Goal: Information Seeking & Learning: Understand process/instructions

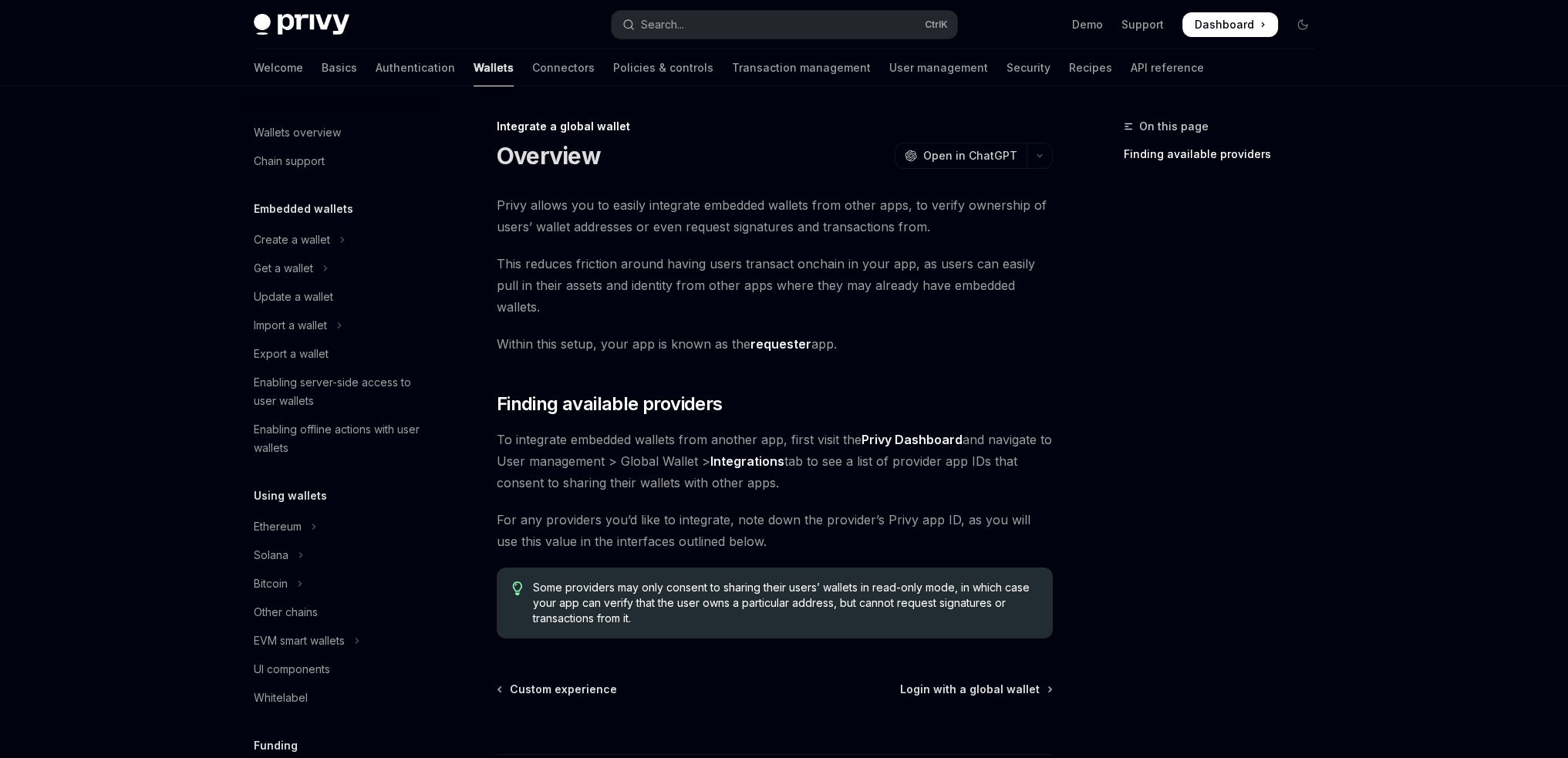
scroll to position [783, 0]
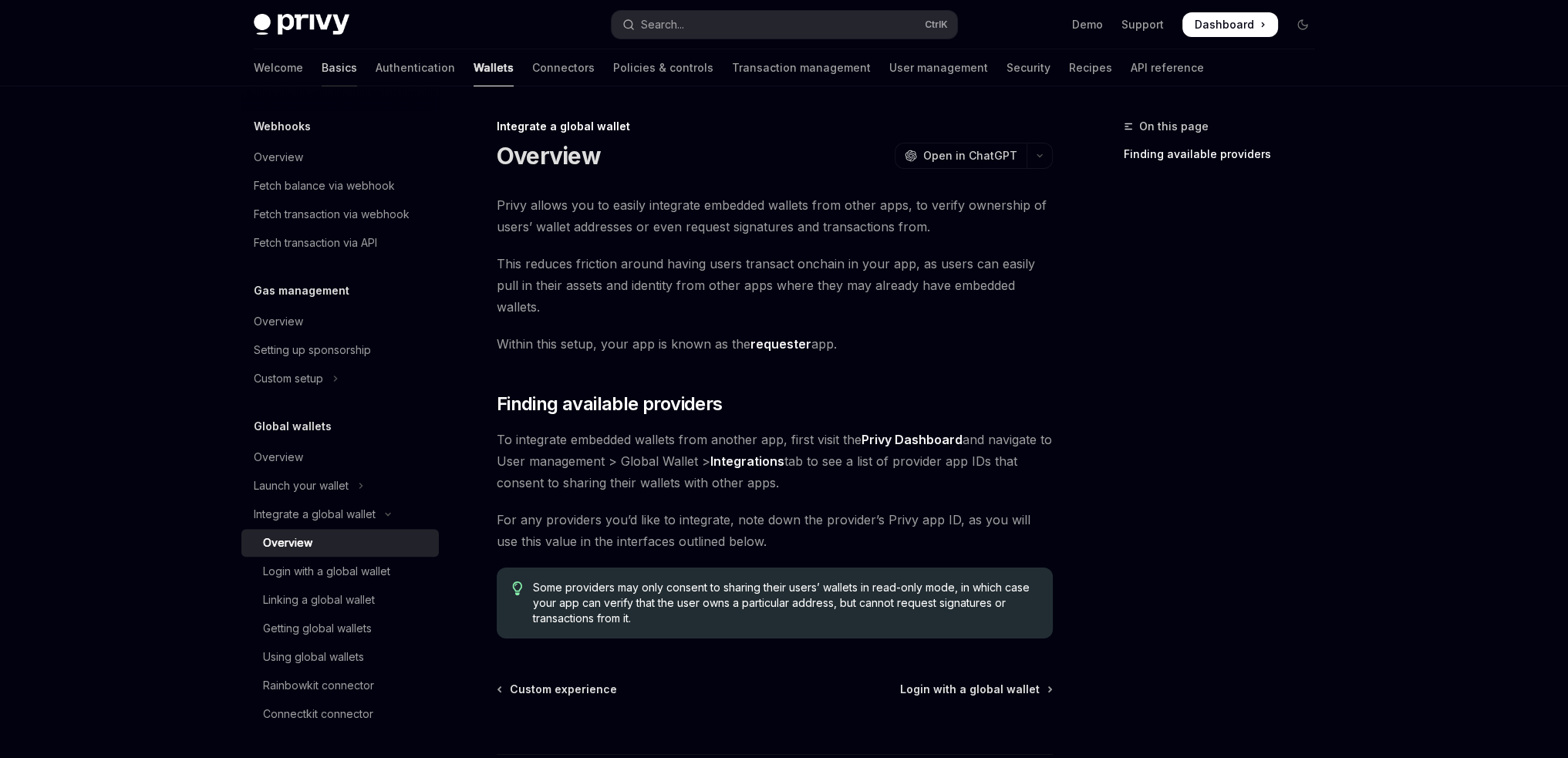
click at [321, 64] on link "Basics" at bounding box center [339, 68] width 36 height 37
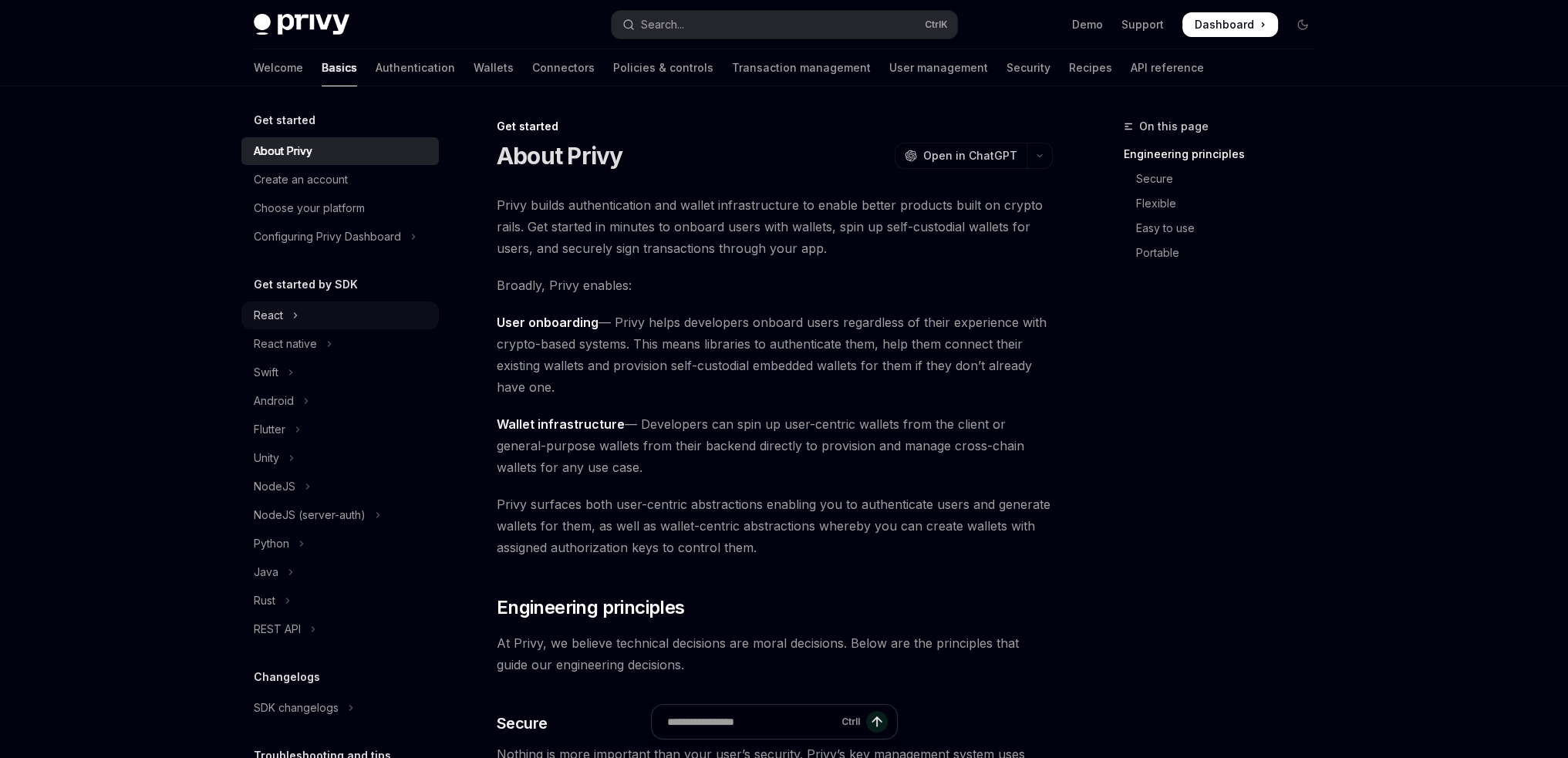
click at [288, 317] on button "React" at bounding box center [340, 316] width 198 height 28
type textarea "*"
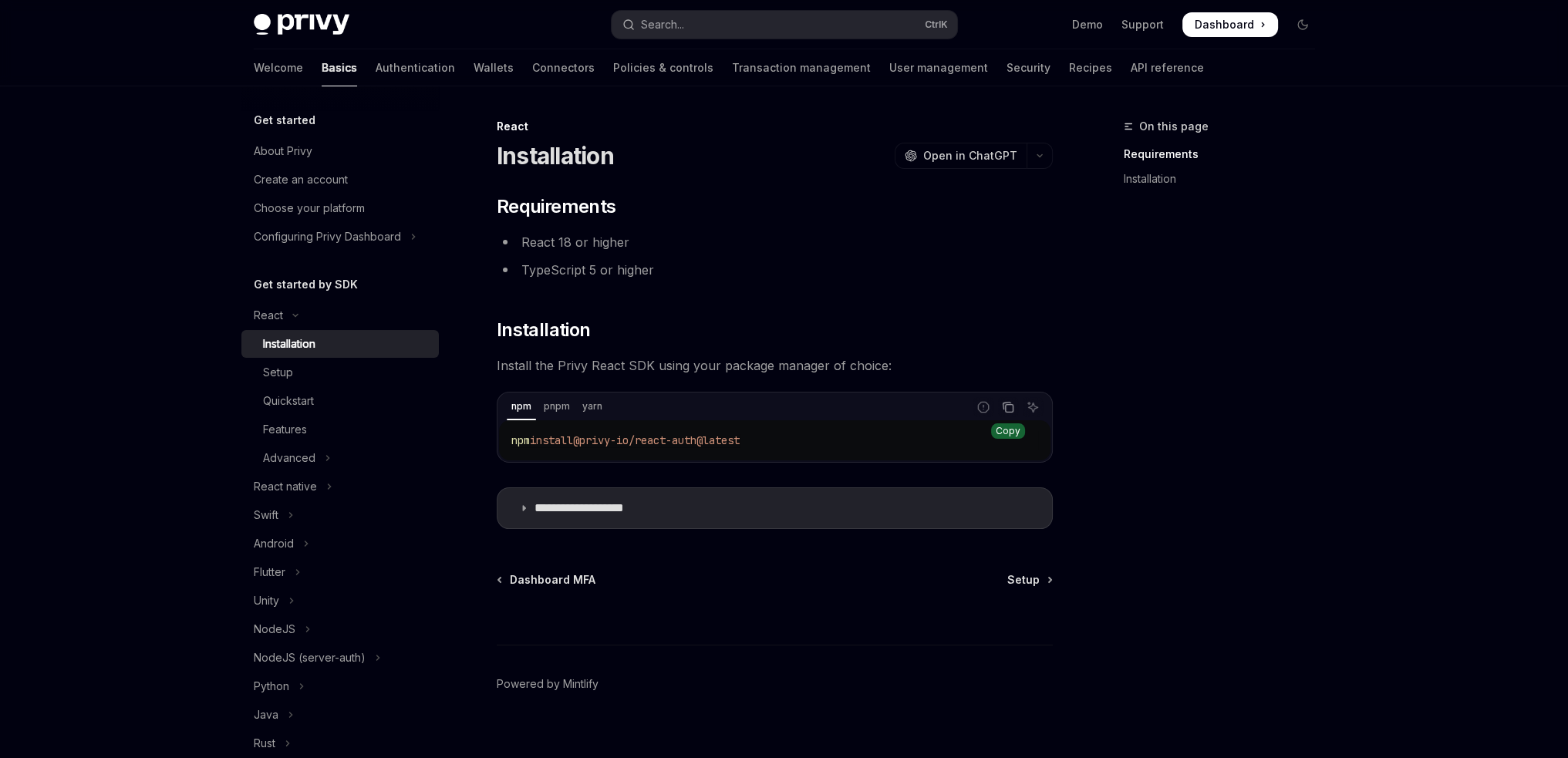
click at [998, 408] on button "Copy the contents from the code block" at bounding box center [1007, 407] width 20 height 20
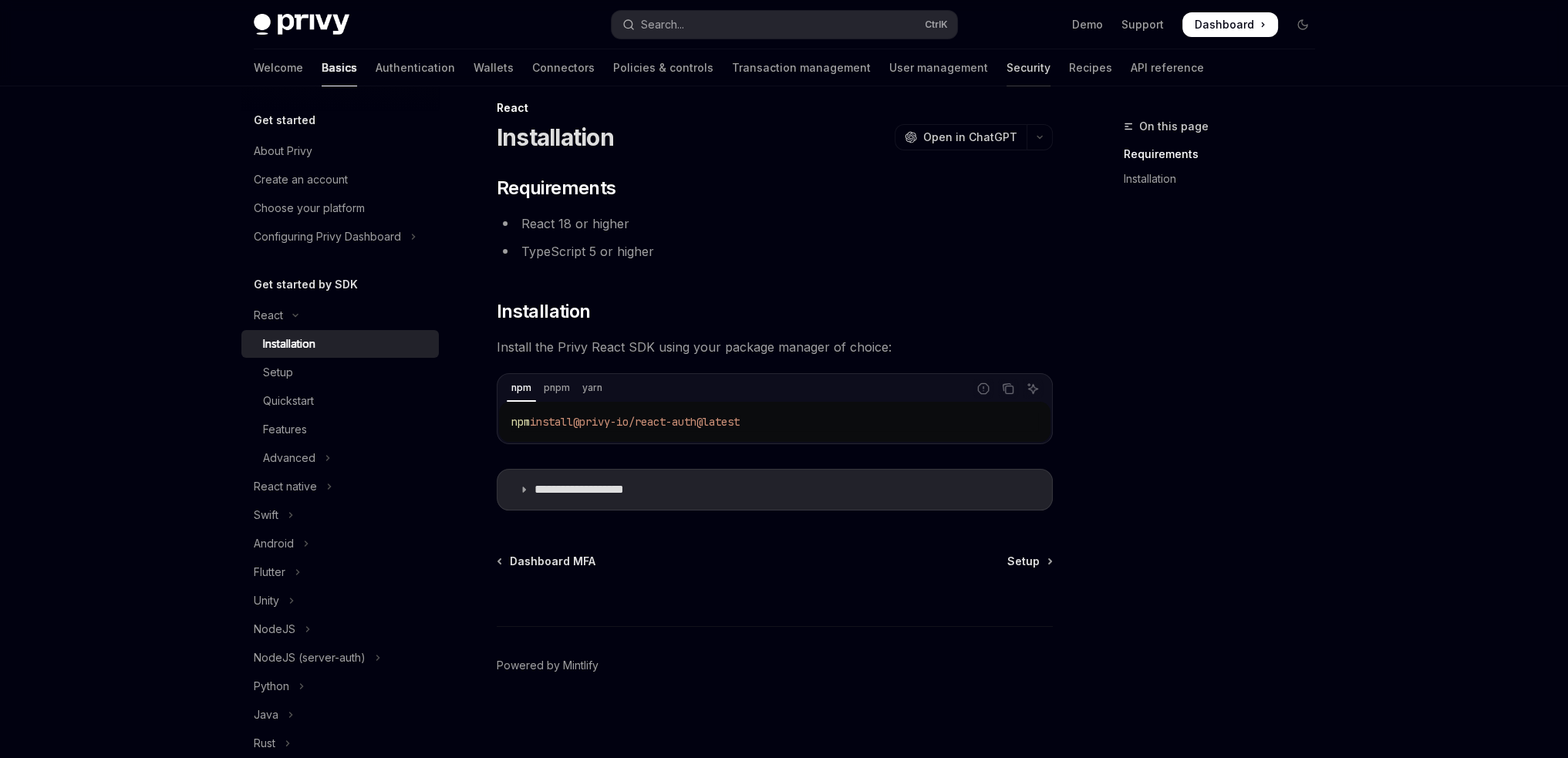
click at [1006, 69] on link "Security" at bounding box center [1028, 68] width 44 height 37
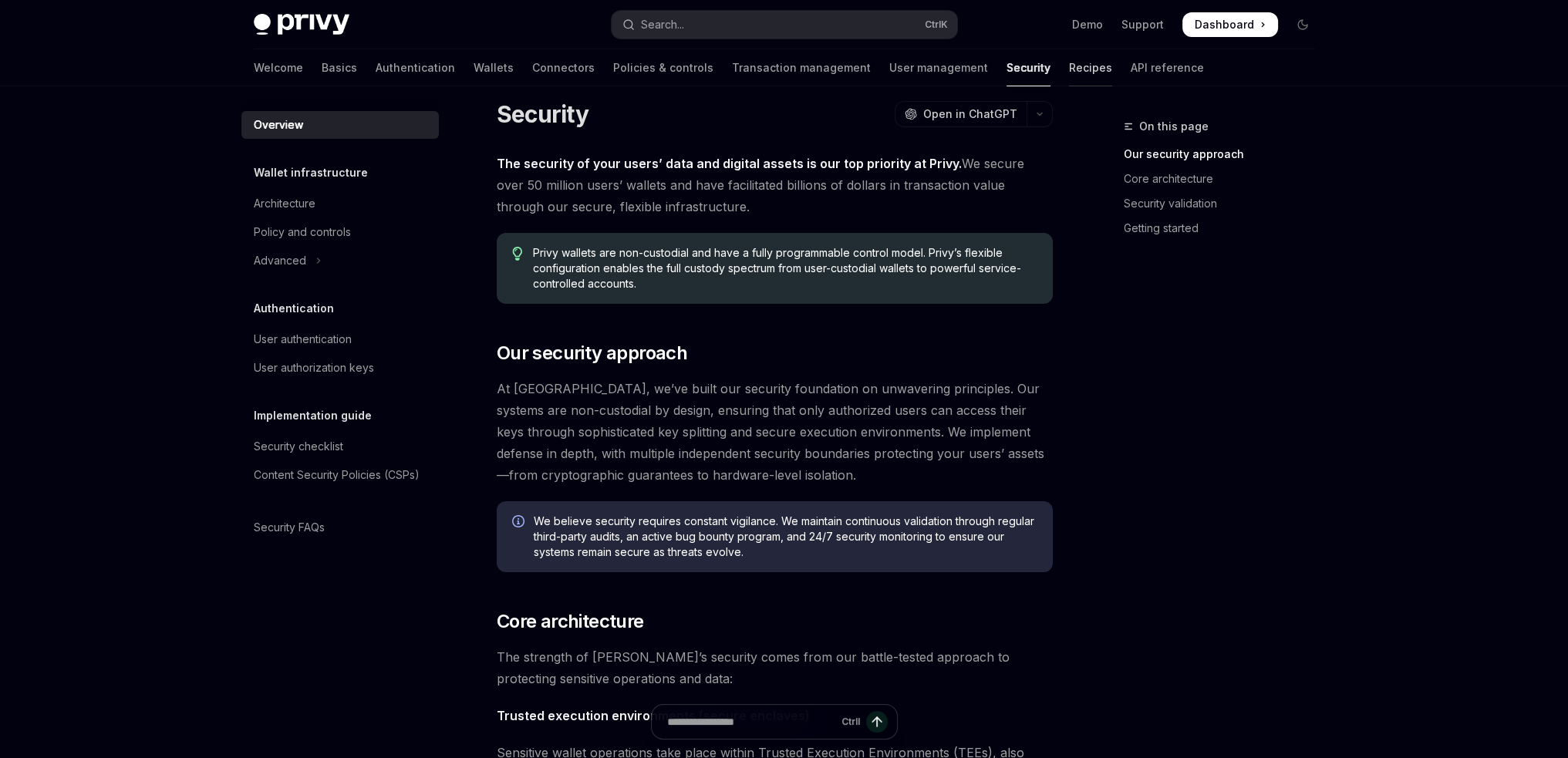
click at [1069, 67] on link "Recipes" at bounding box center [1090, 68] width 43 height 37
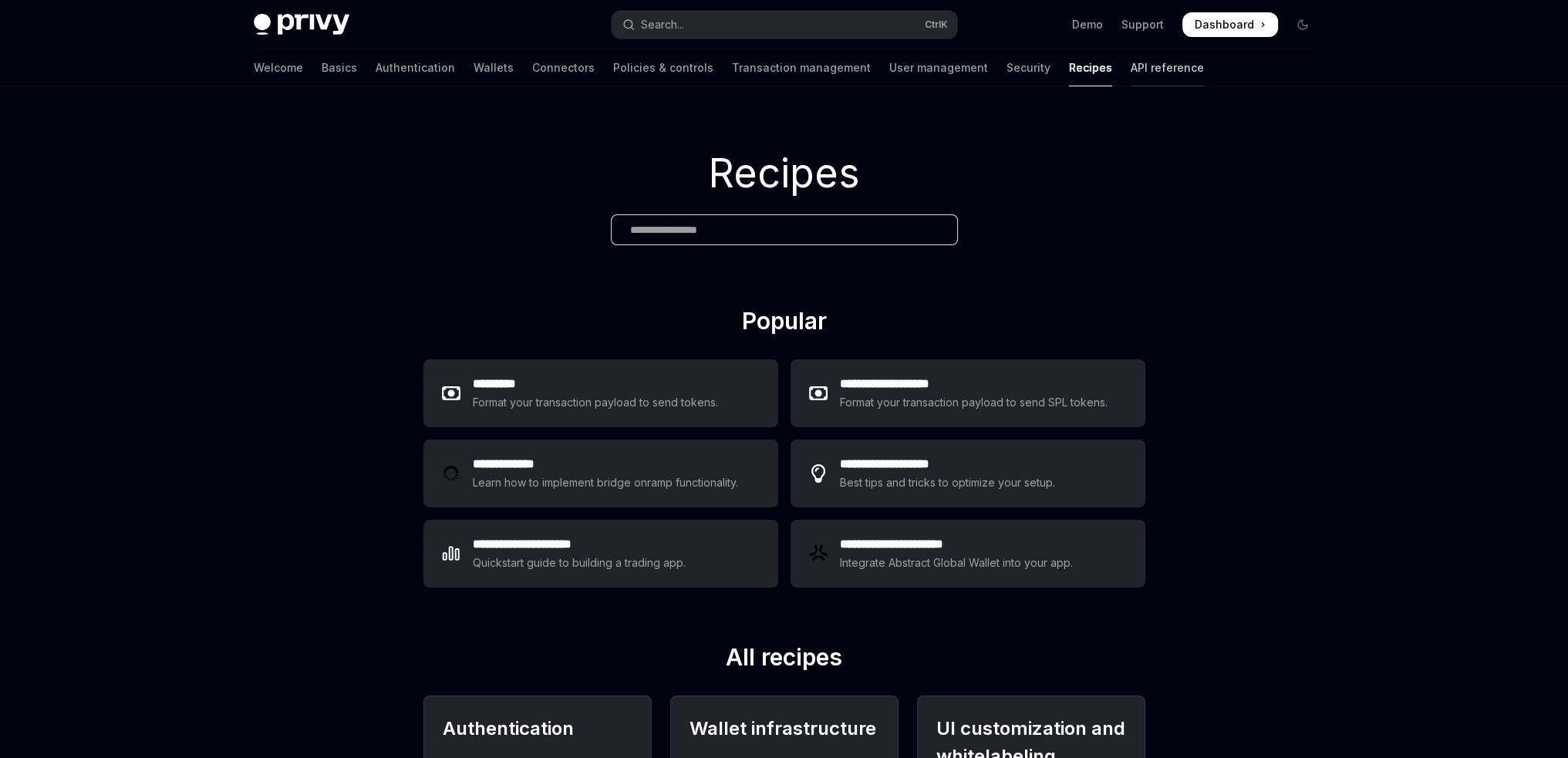
click at [1131, 58] on link "API reference" at bounding box center [1167, 68] width 73 height 37
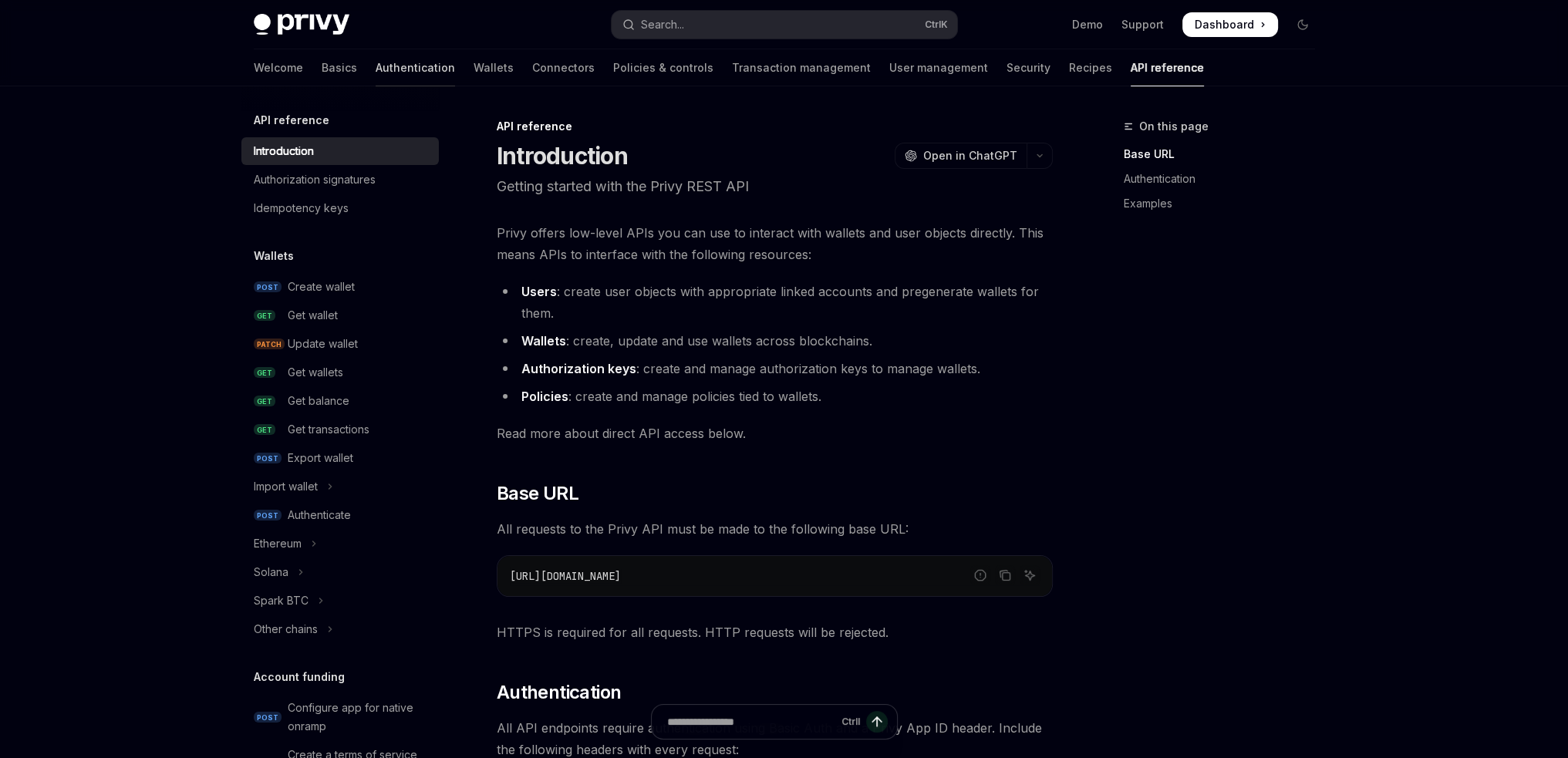
click at [376, 67] on link "Authentication" at bounding box center [415, 68] width 80 height 37
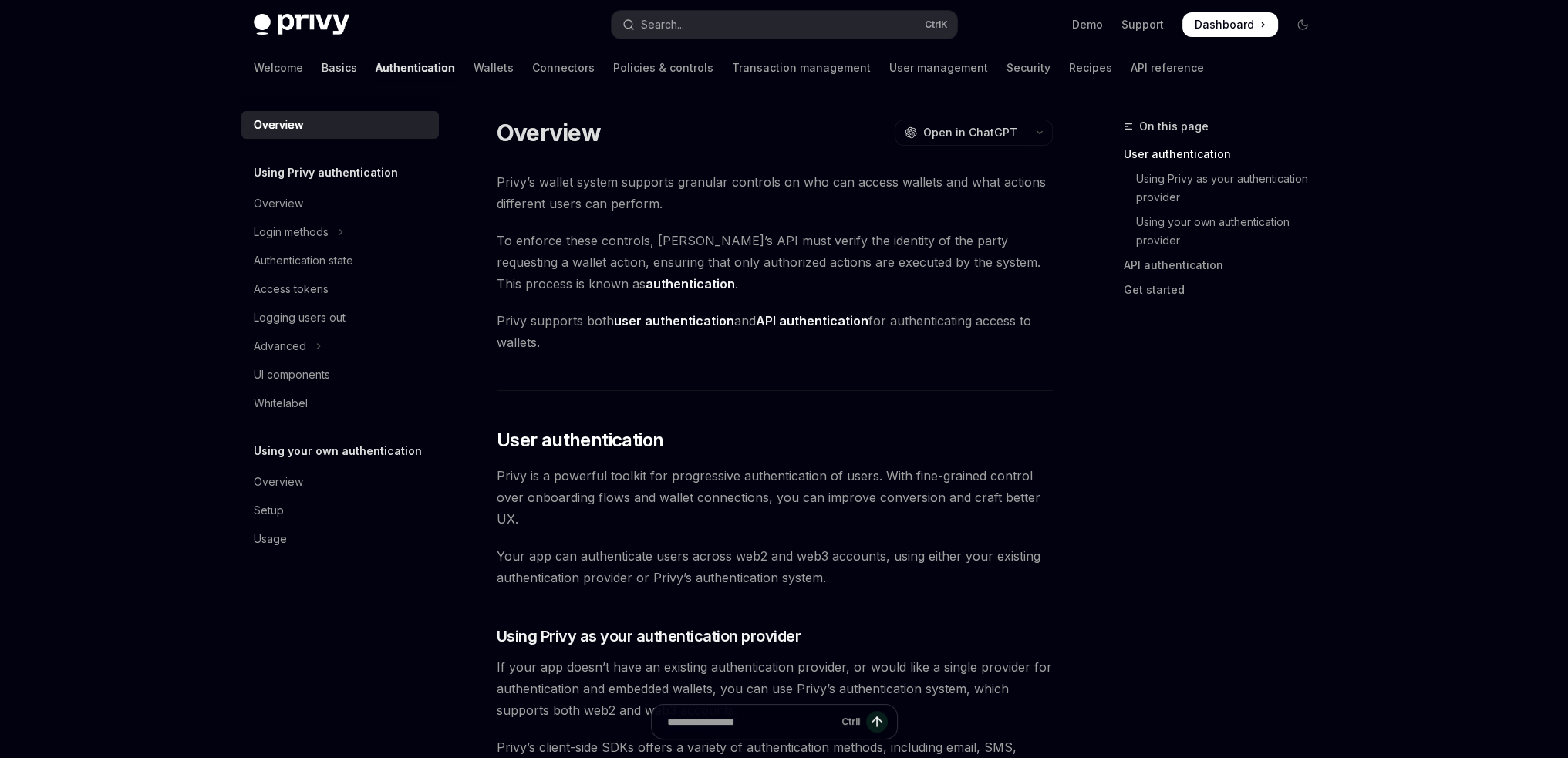
click at [321, 70] on link "Basics" at bounding box center [339, 68] width 36 height 37
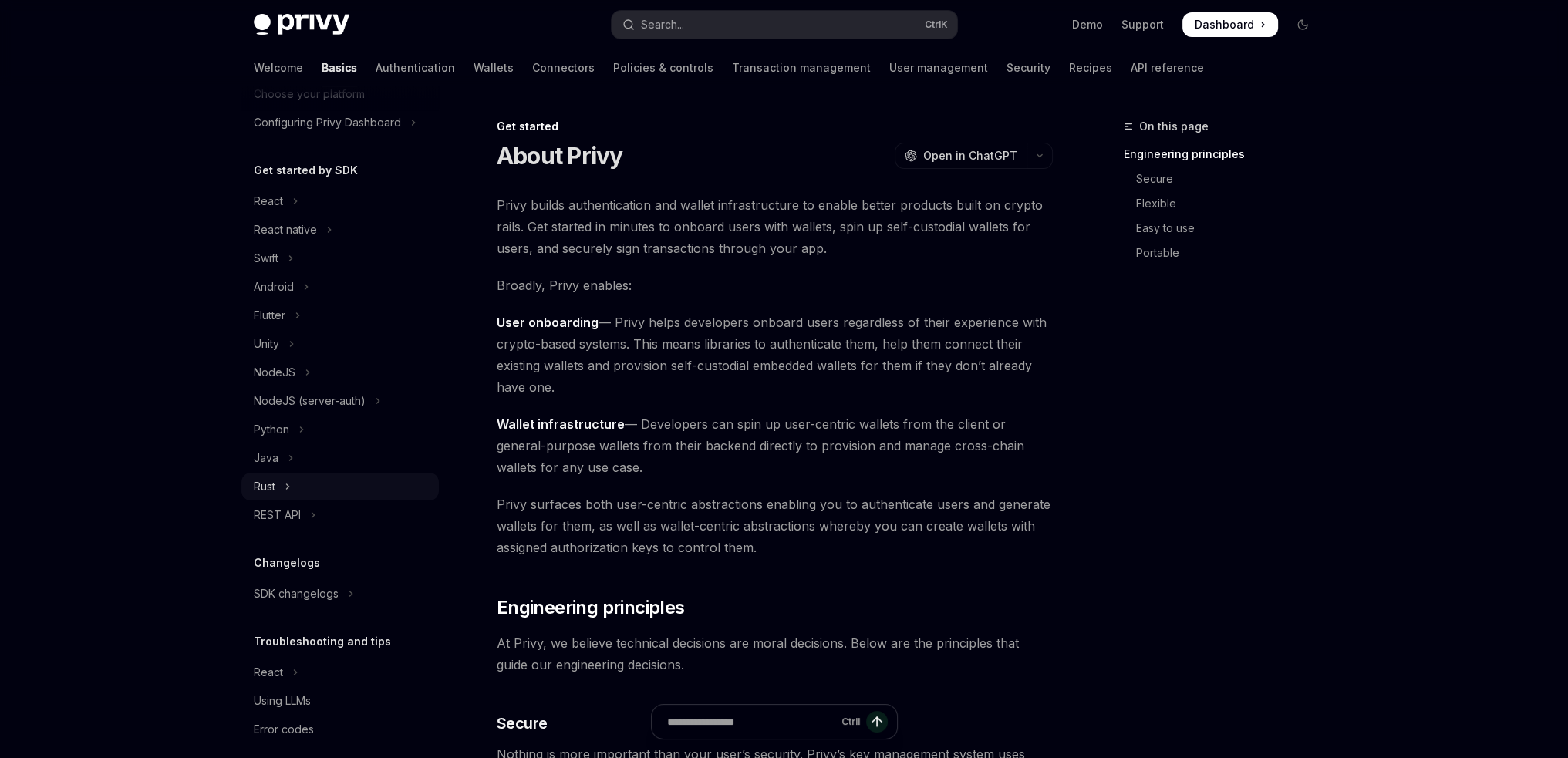
scroll to position [129, 0]
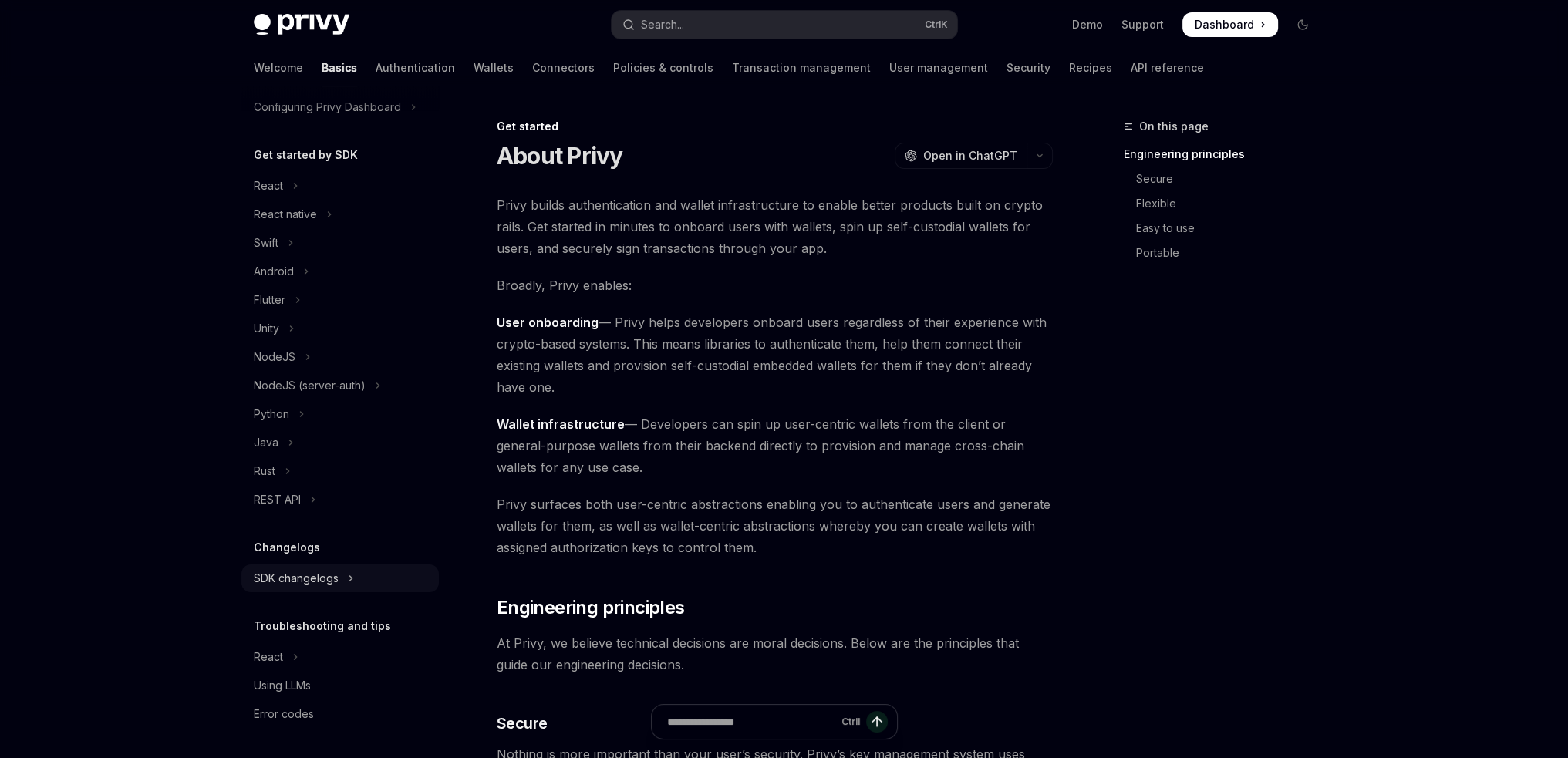
click at [319, 583] on div "SDK changelogs" at bounding box center [296, 579] width 85 height 19
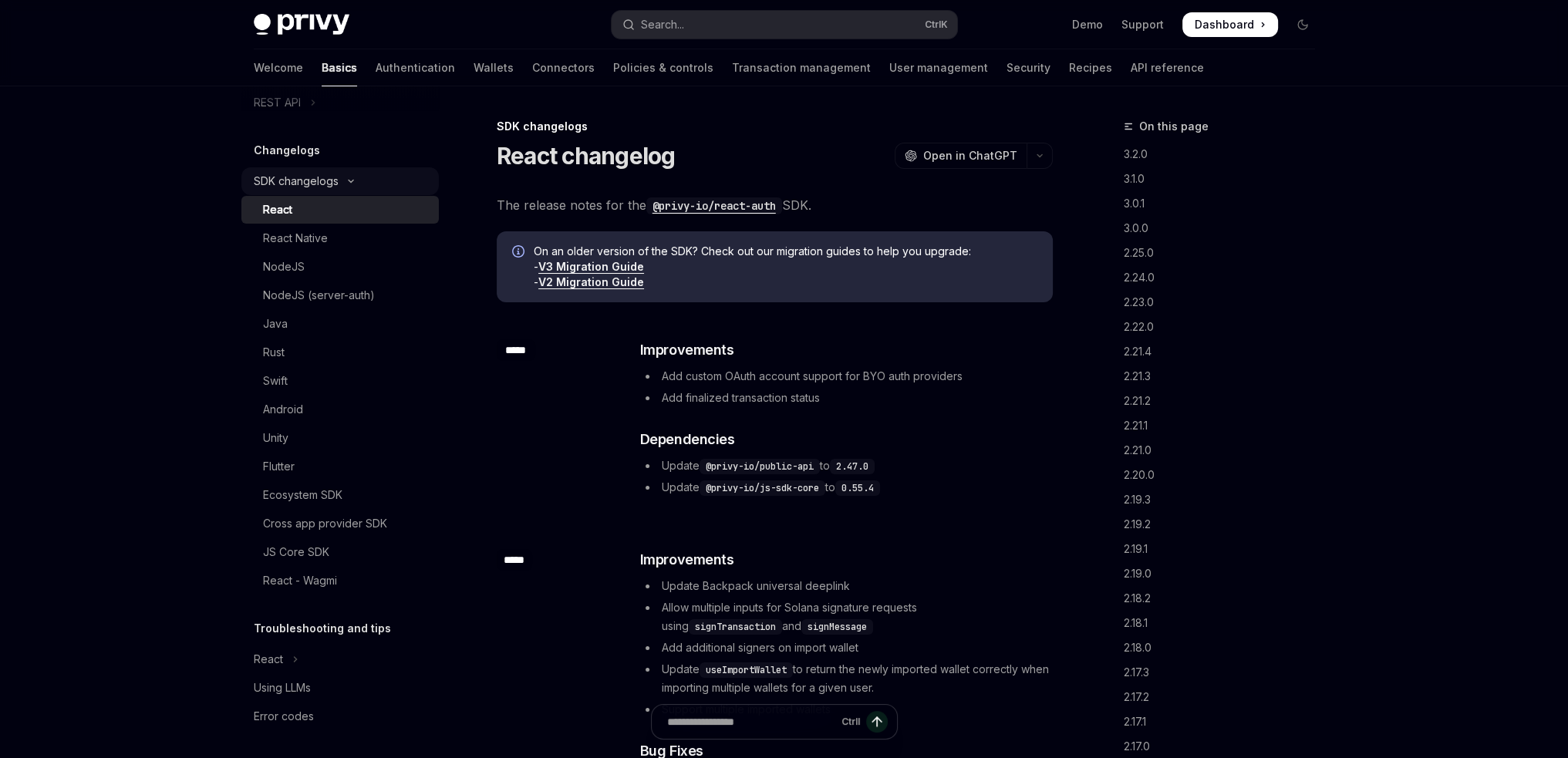
scroll to position [530, 0]
click at [392, 72] on div "Welcome Basics Authentication Wallets Connectors Policies & controls Transactio…" at bounding box center [729, 68] width 950 height 37
click at [376, 76] on link "Authentication" at bounding box center [415, 68] width 80 height 37
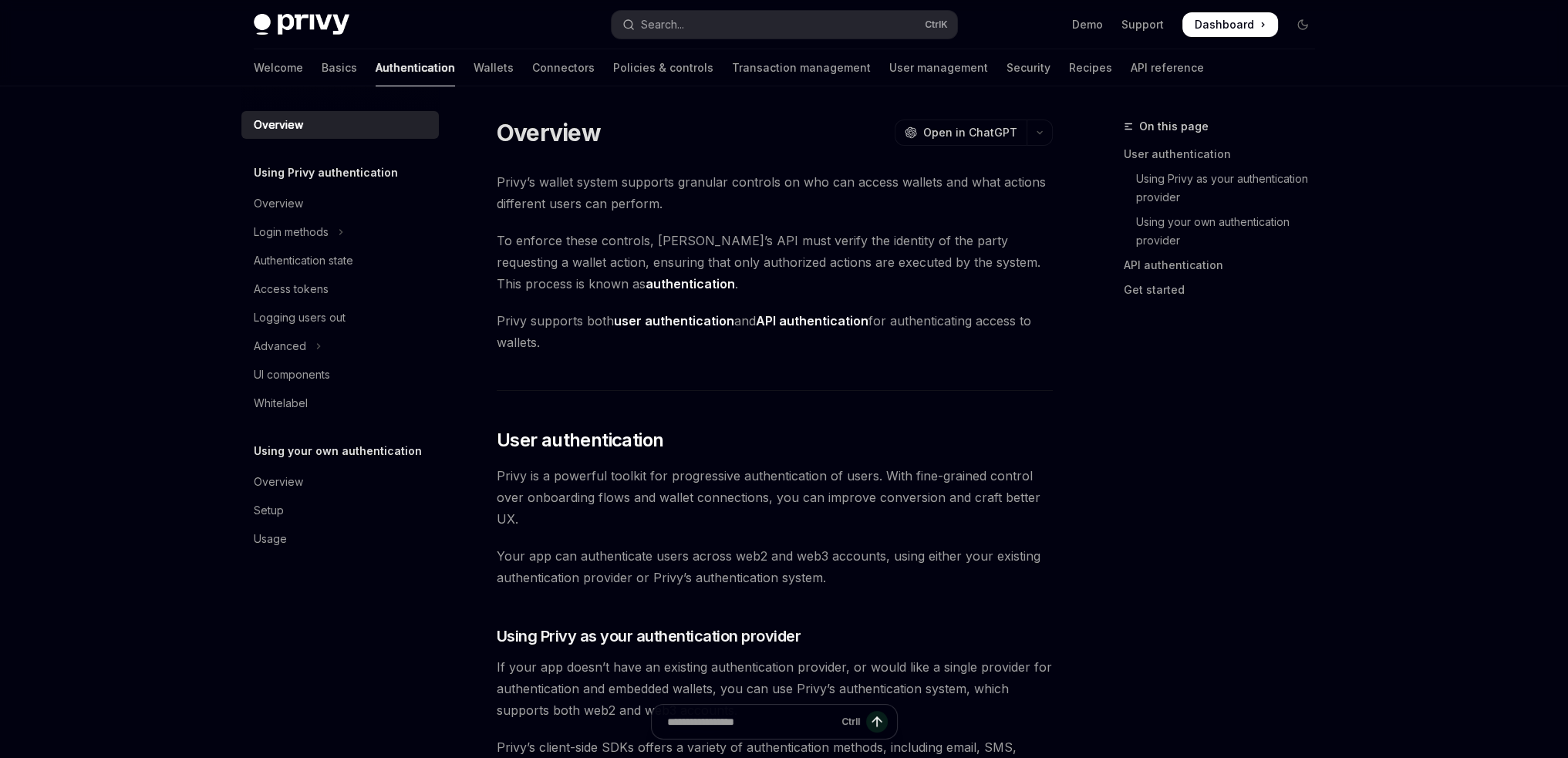
type textarea "*"
click at [684, 15] on div "Search..." at bounding box center [662, 24] width 43 height 19
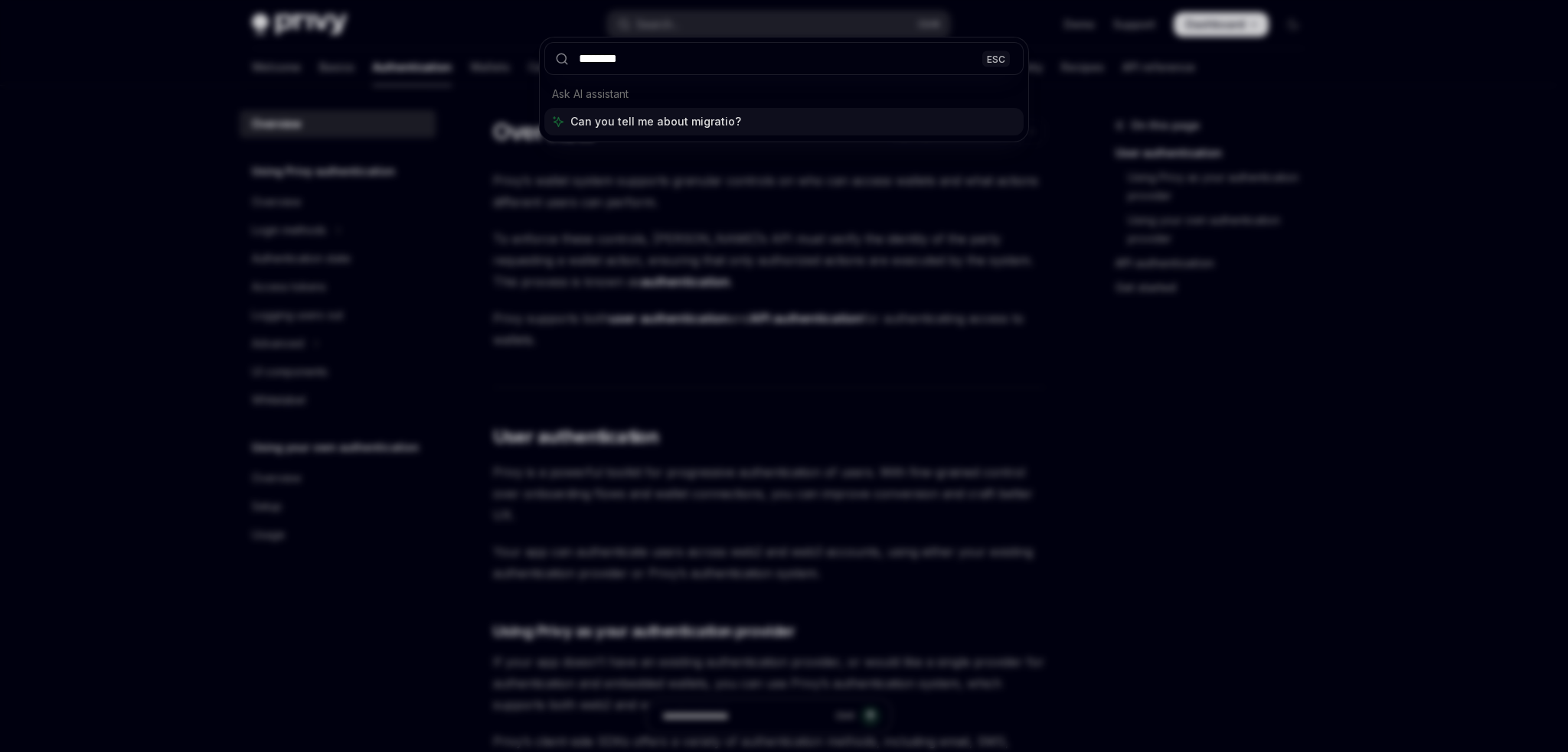
type input "*********"
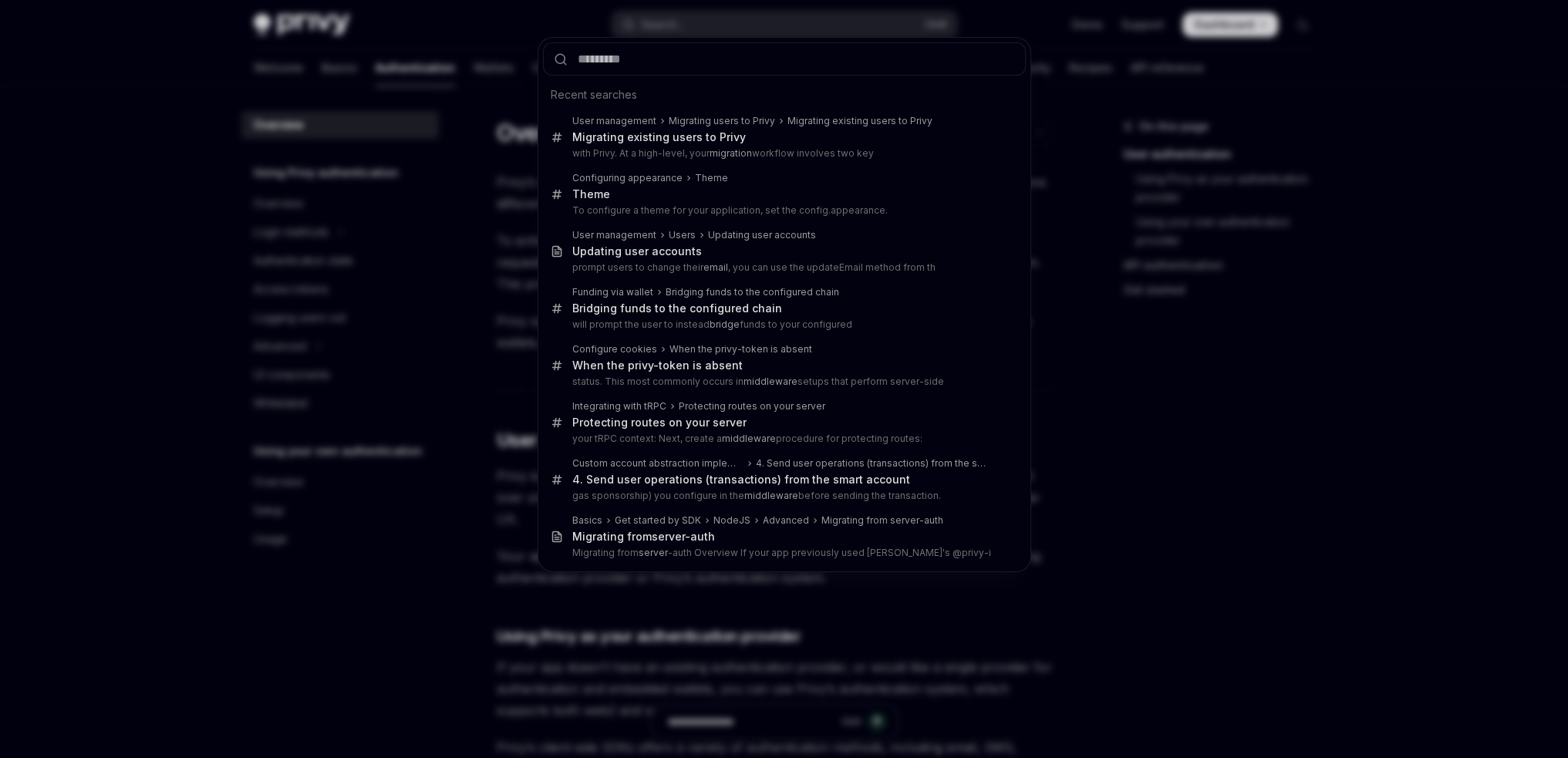
type textarea "*"
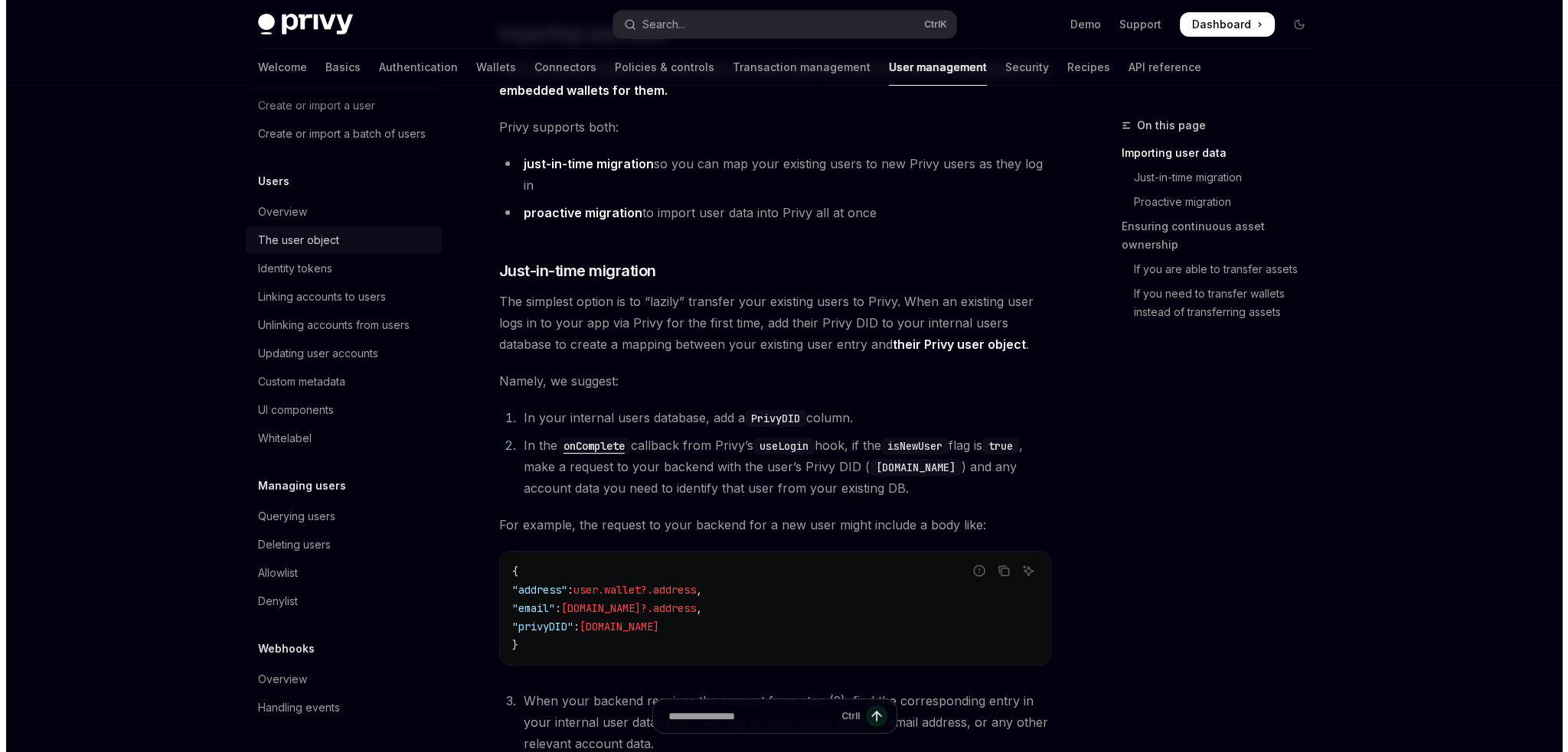
scroll to position [391, 0]
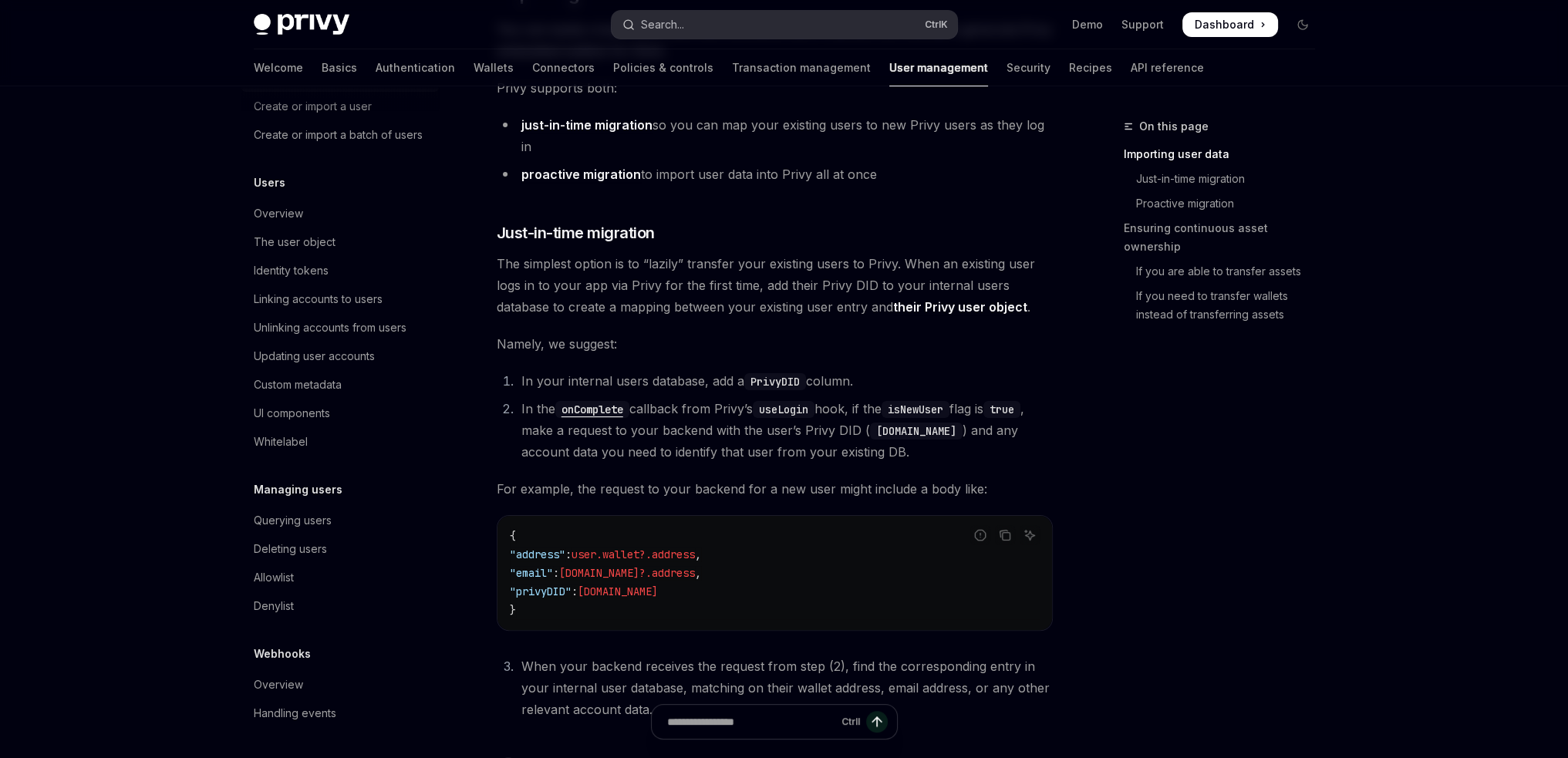
click at [726, 23] on button "Search... Ctrl K" at bounding box center [784, 25] width 346 height 28
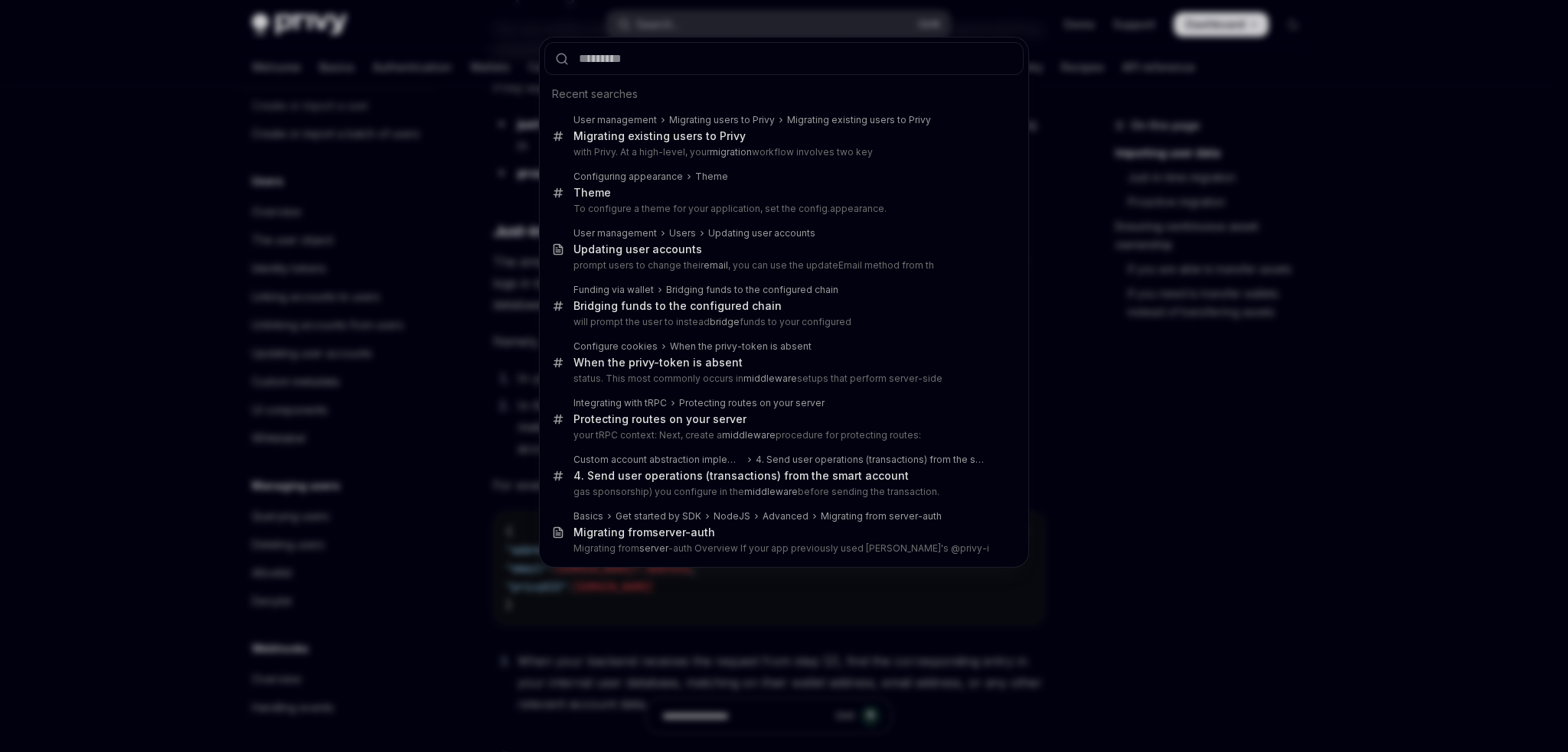
type input "*"
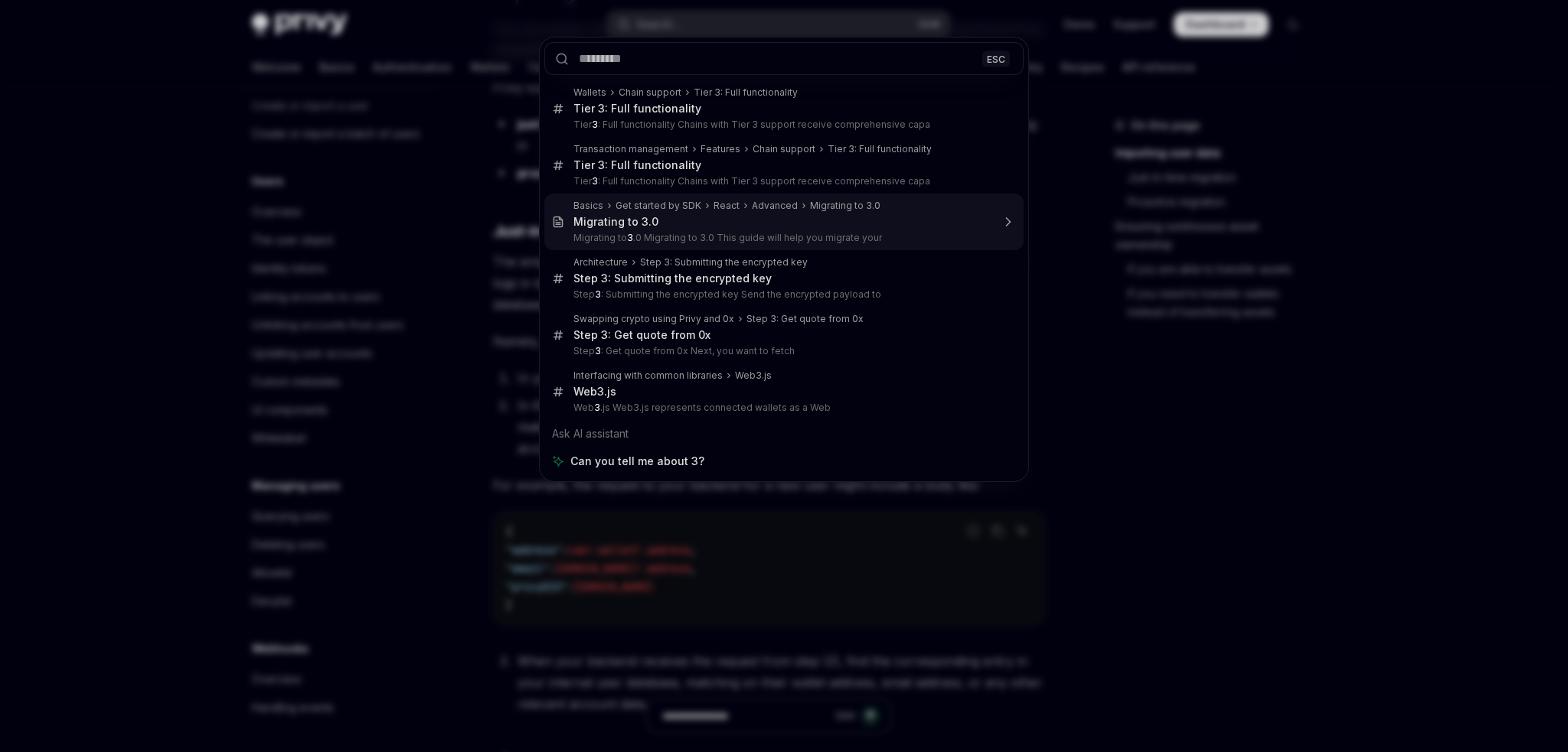
type textarea "*"
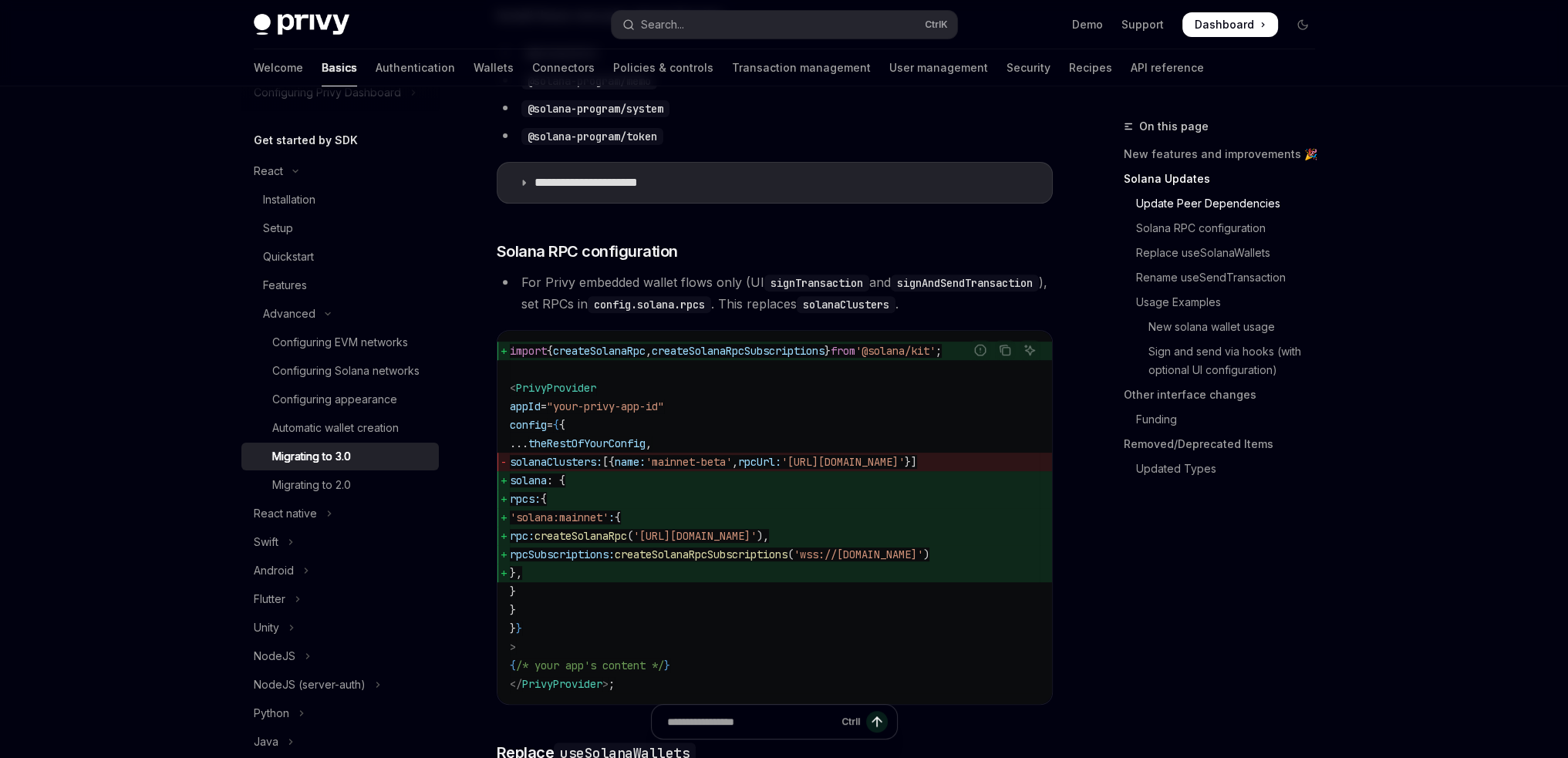
scroll to position [857, 0]
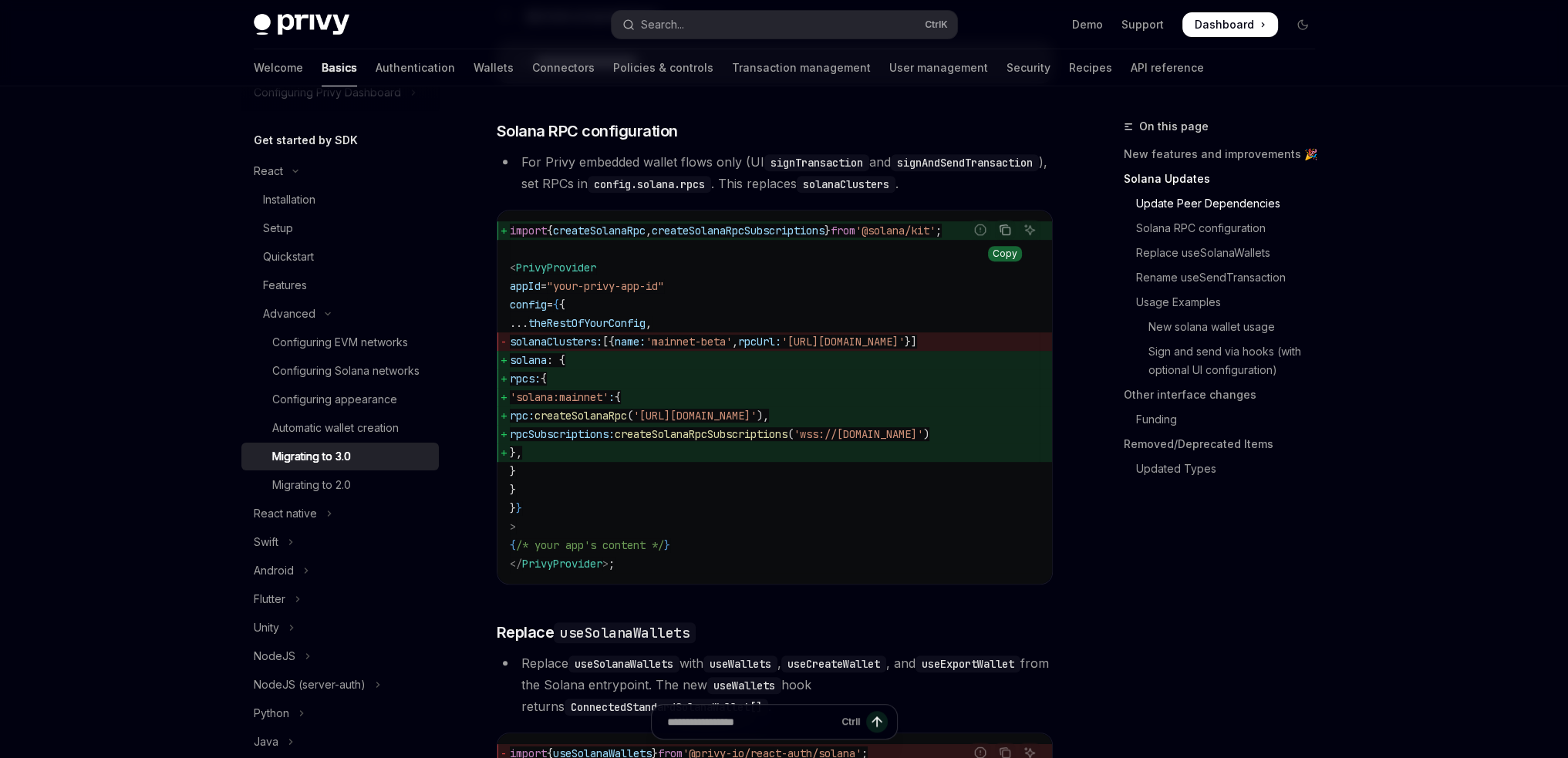
click at [1010, 236] on icon "Copy the contents from the code block" at bounding box center [1004, 230] width 12 height 12
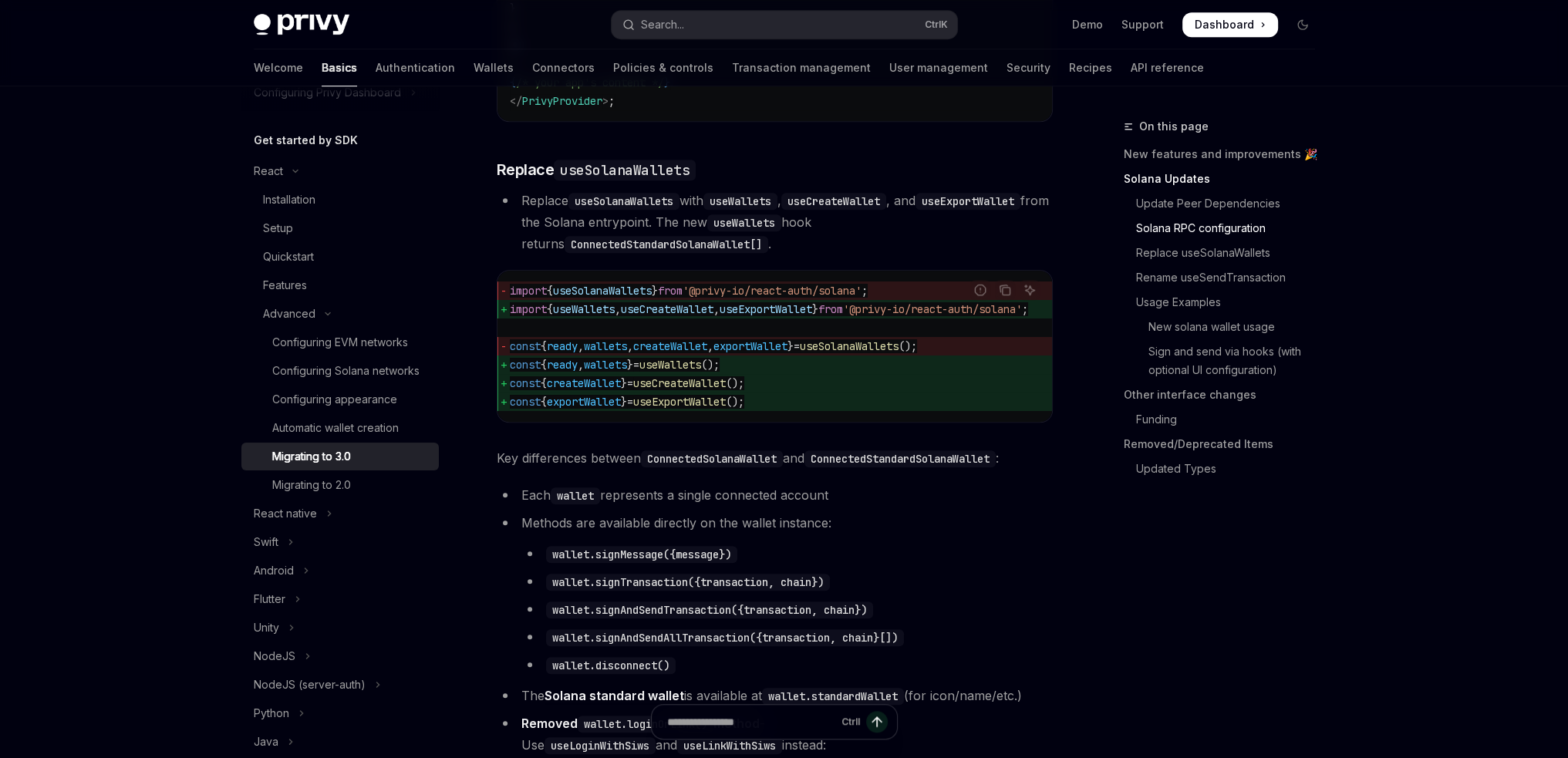
scroll to position [1398, 0]
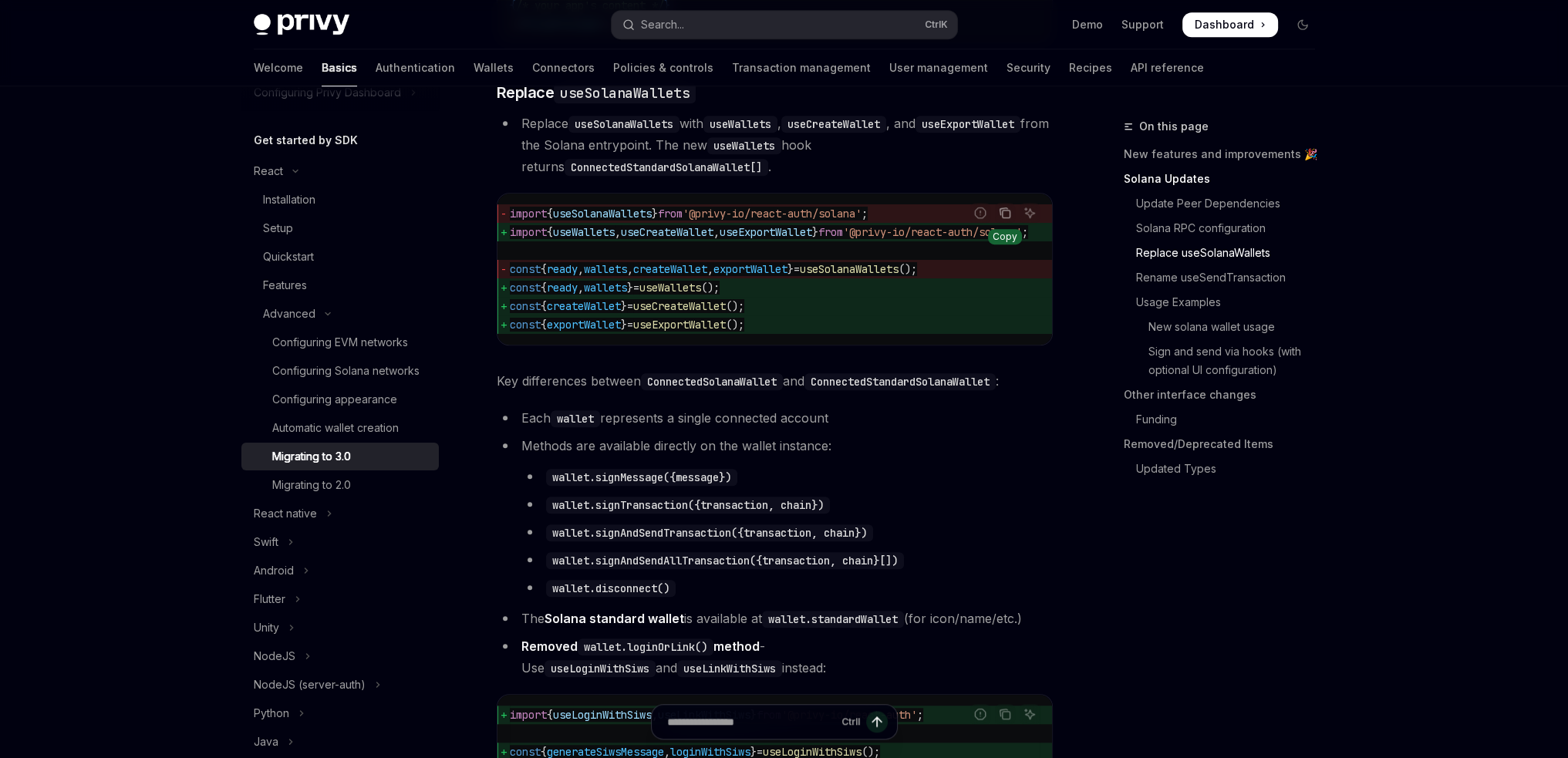
click at [1003, 223] on button "Copy the contents from the code block" at bounding box center [1004, 213] width 20 height 20
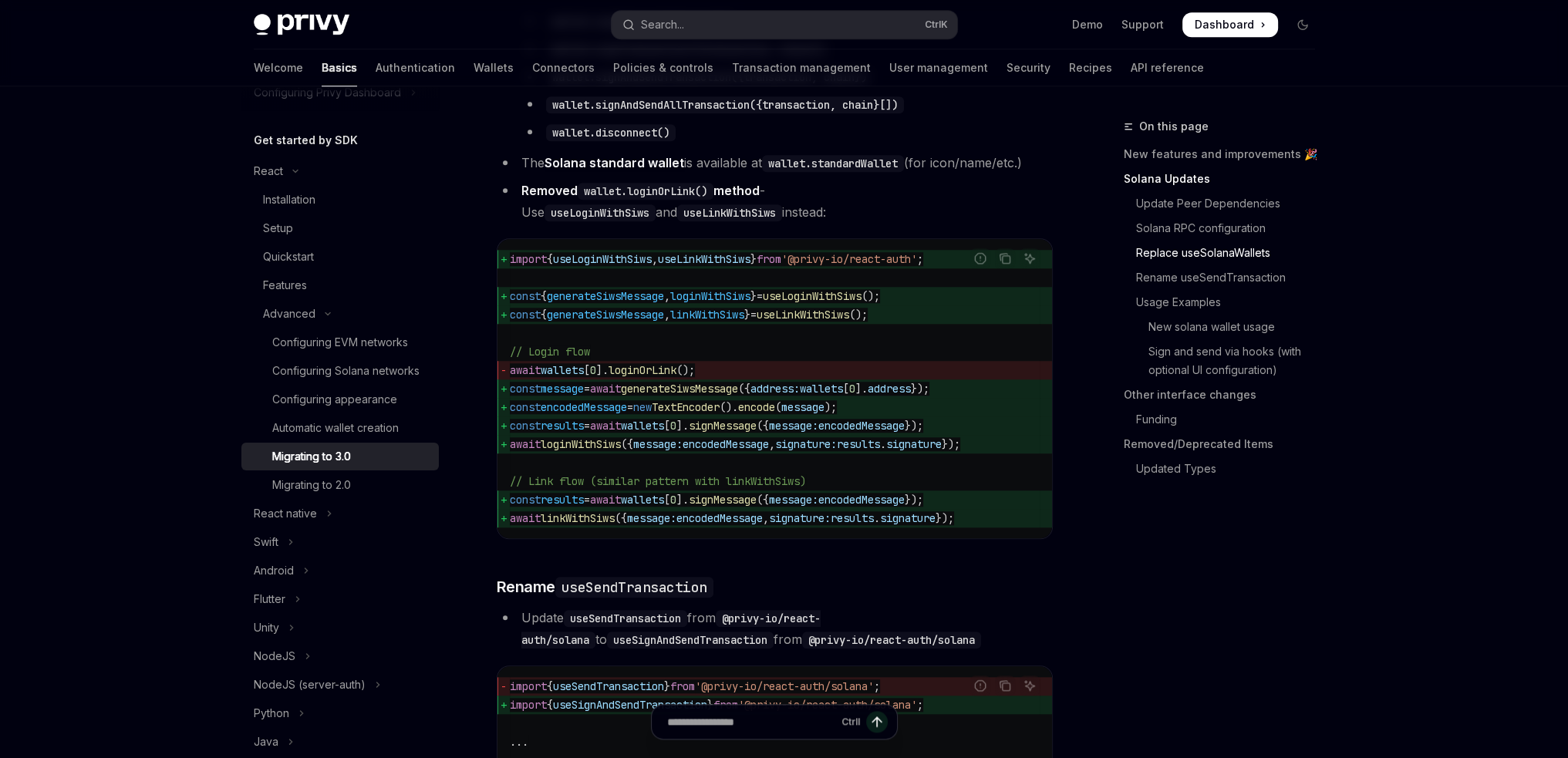
scroll to position [1861, 0]
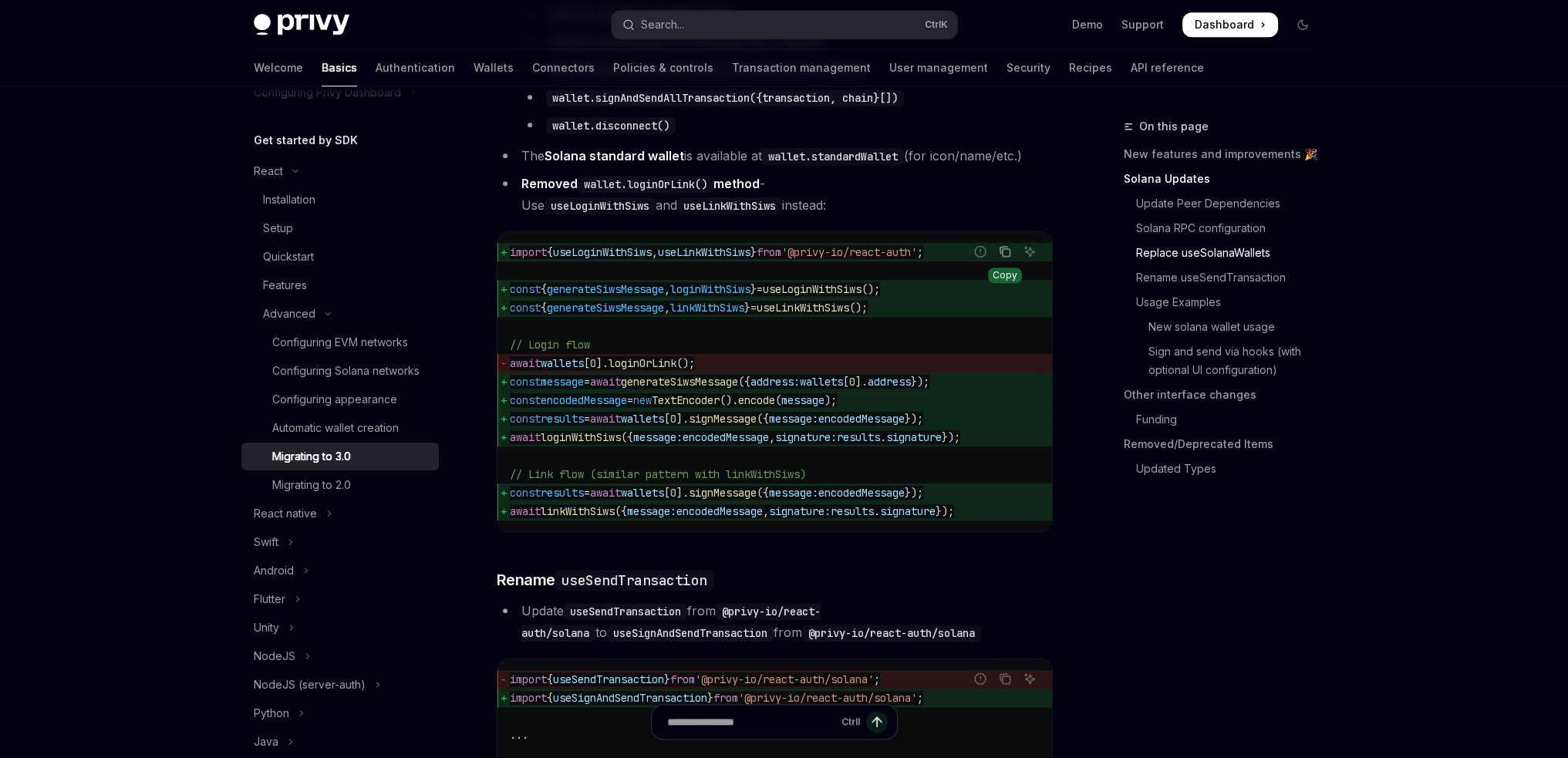
click at [1009, 257] on icon "Copy the contents from the code block" at bounding box center [1005, 253] width 7 height 7
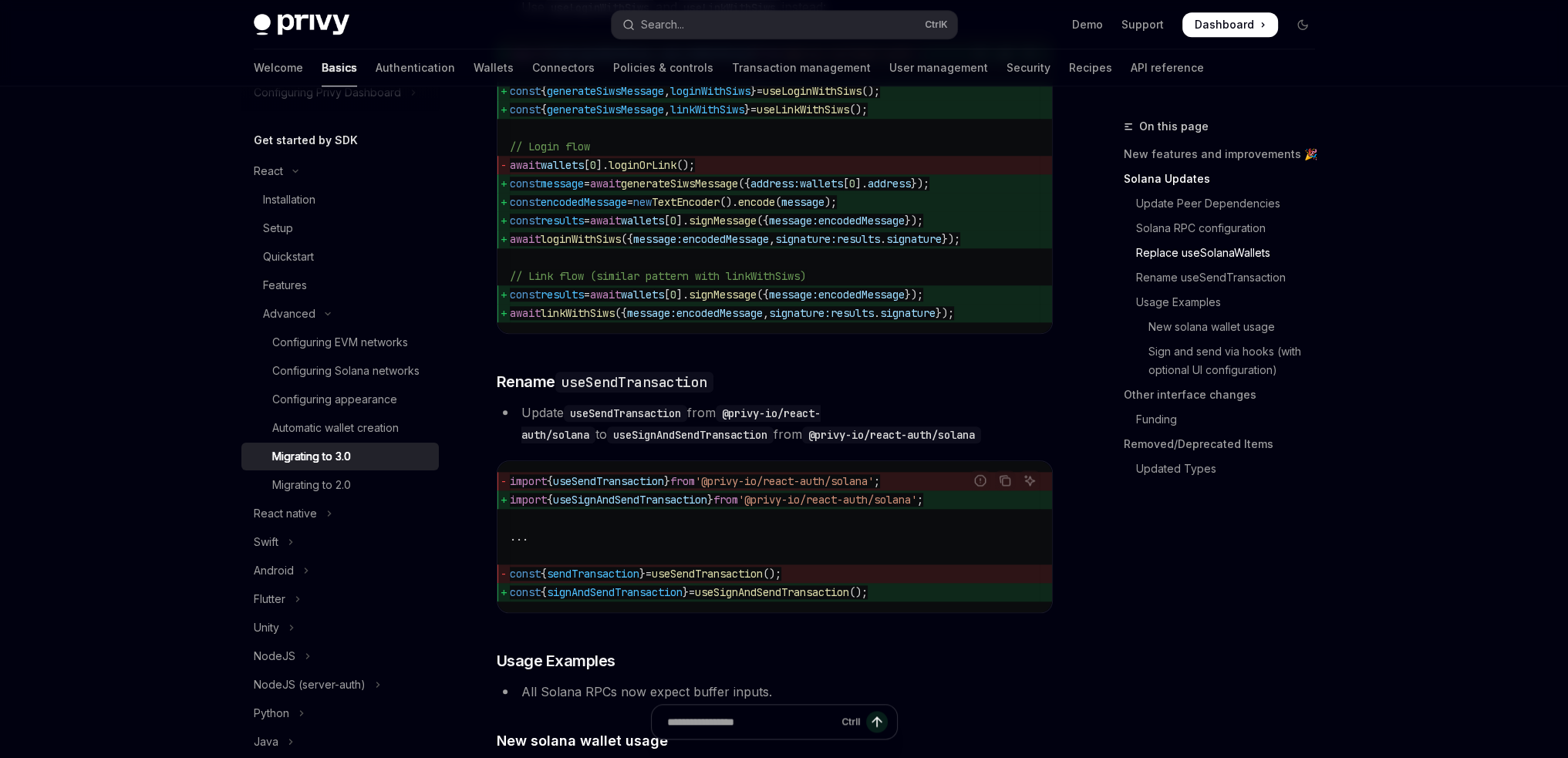
scroll to position [2400, 0]
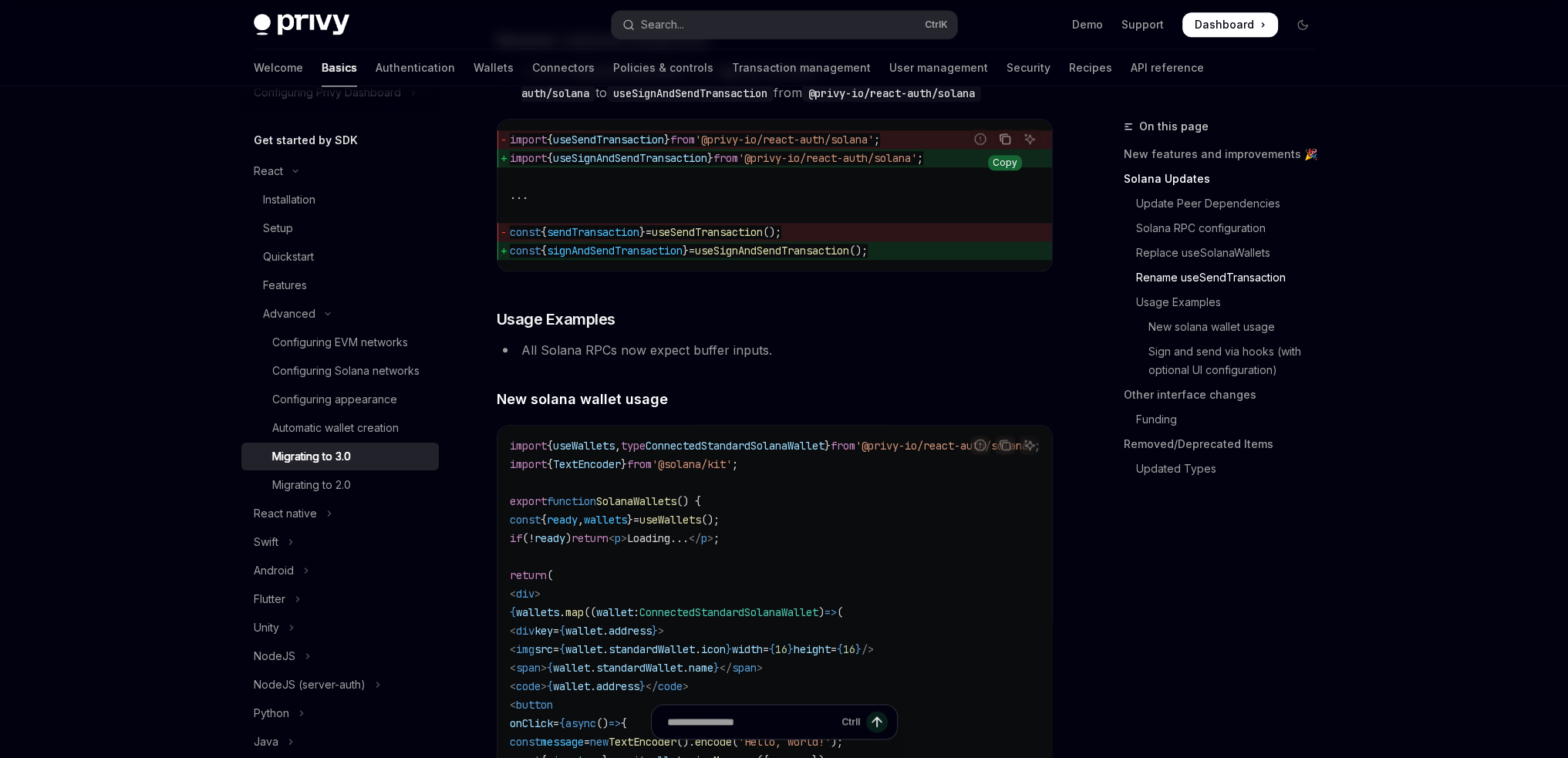
click at [998, 145] on icon "Copy the contents from the code block" at bounding box center [1004, 139] width 12 height 12
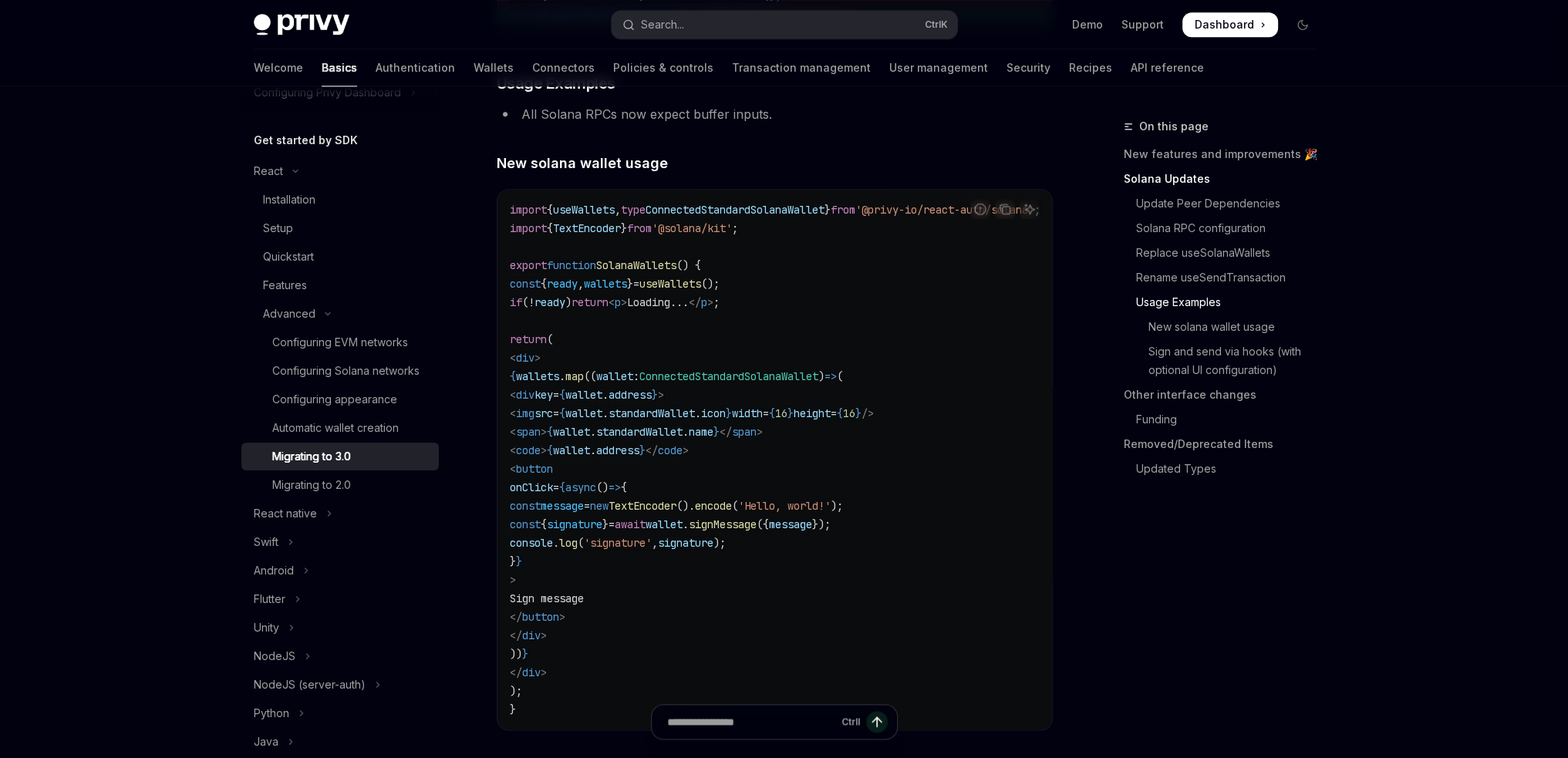
scroll to position [2632, 0]
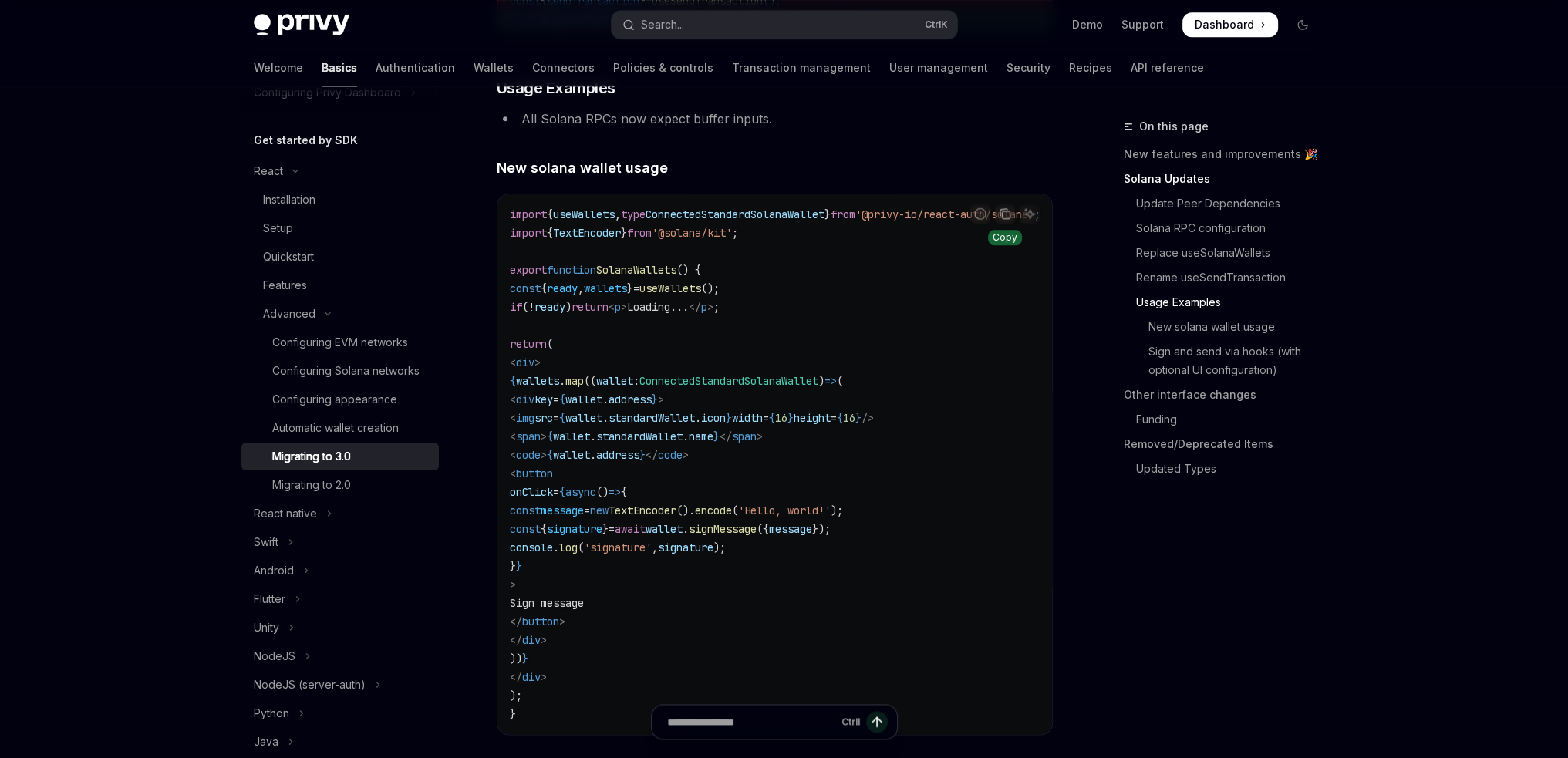
click at [1002, 220] on icon "Copy the contents from the code block" at bounding box center [1004, 213] width 12 height 12
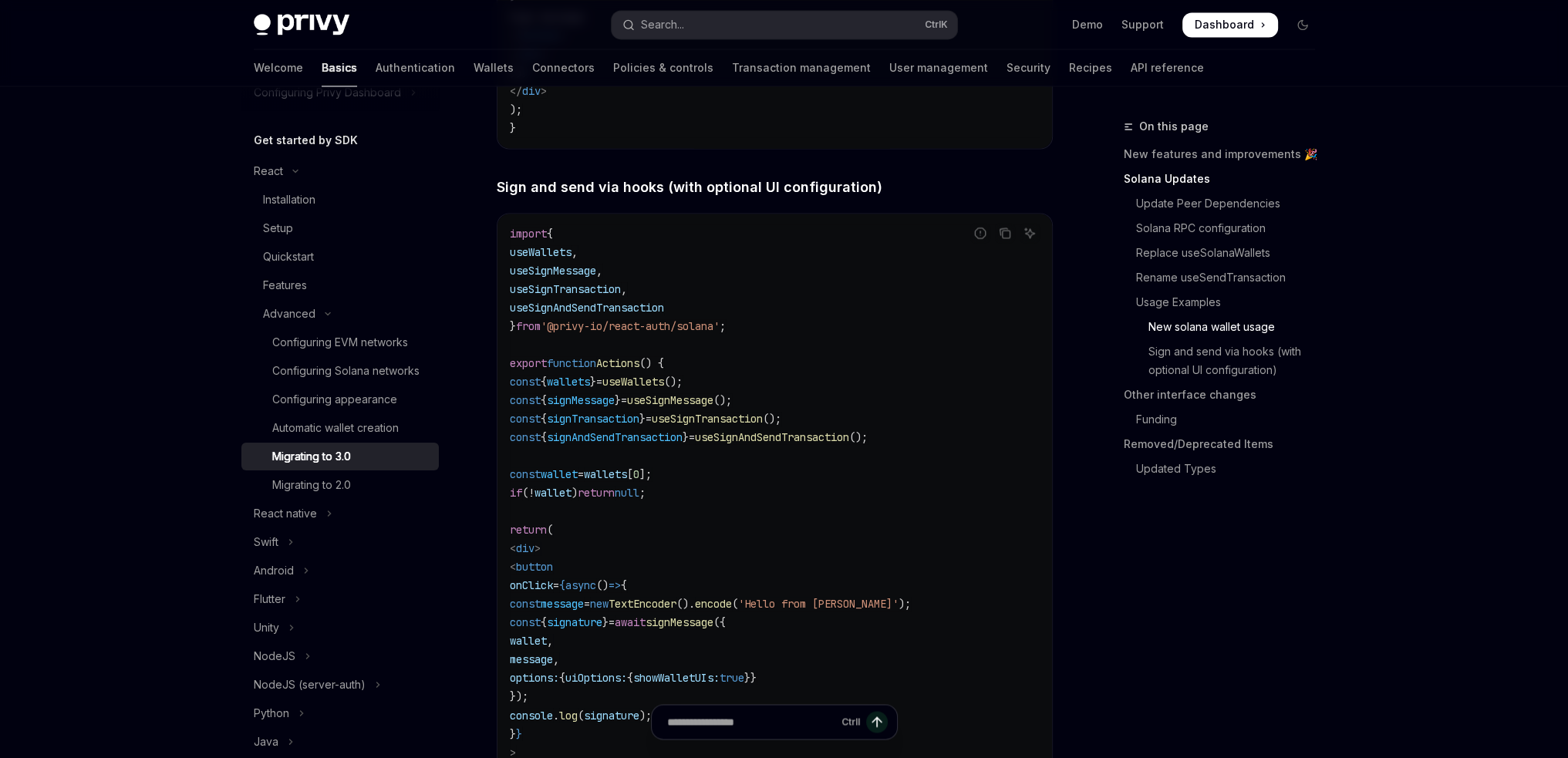
scroll to position [3248, 0]
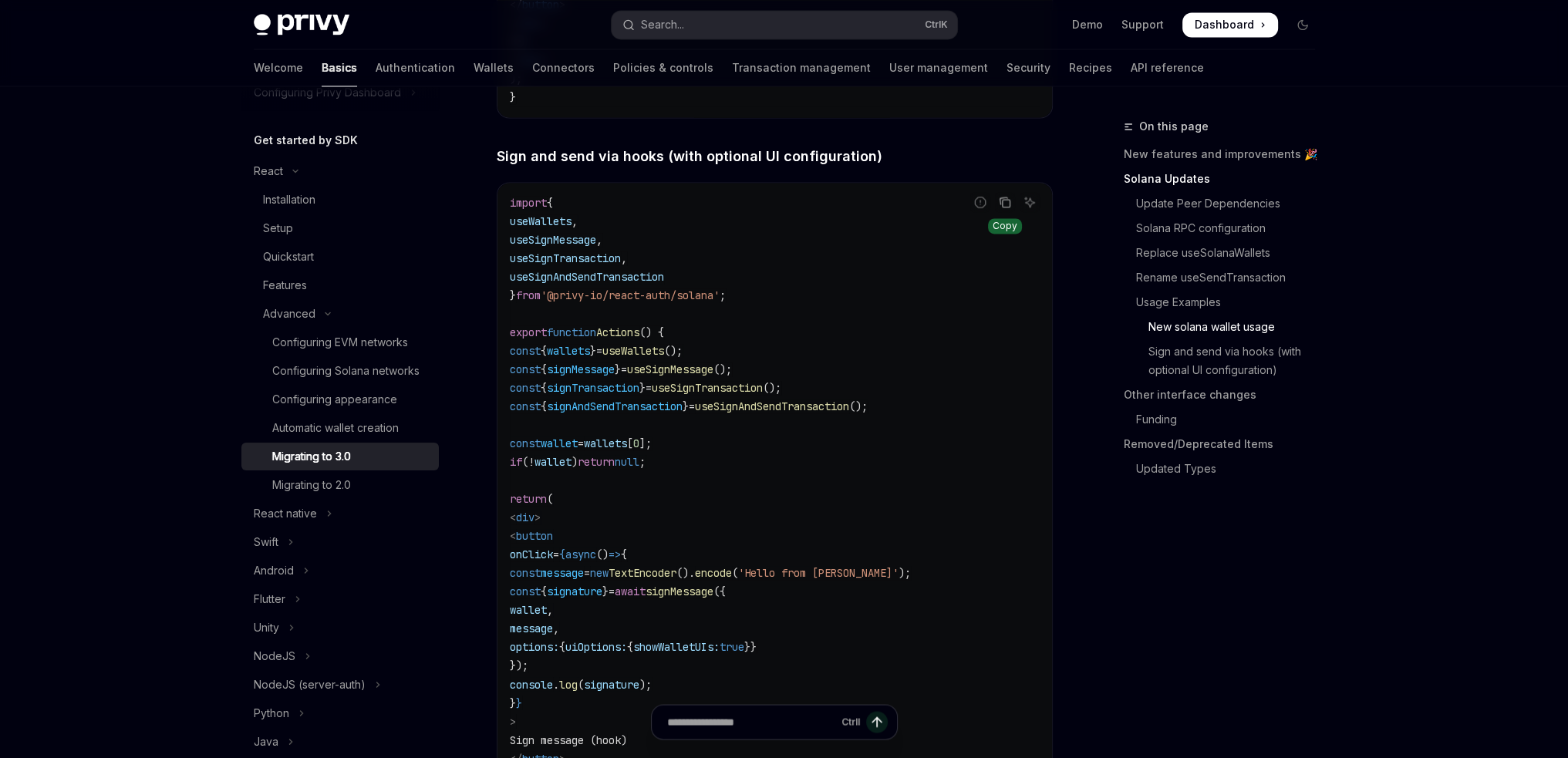
click at [1009, 212] on button "Copy the contents from the code block" at bounding box center [1004, 201] width 20 height 20
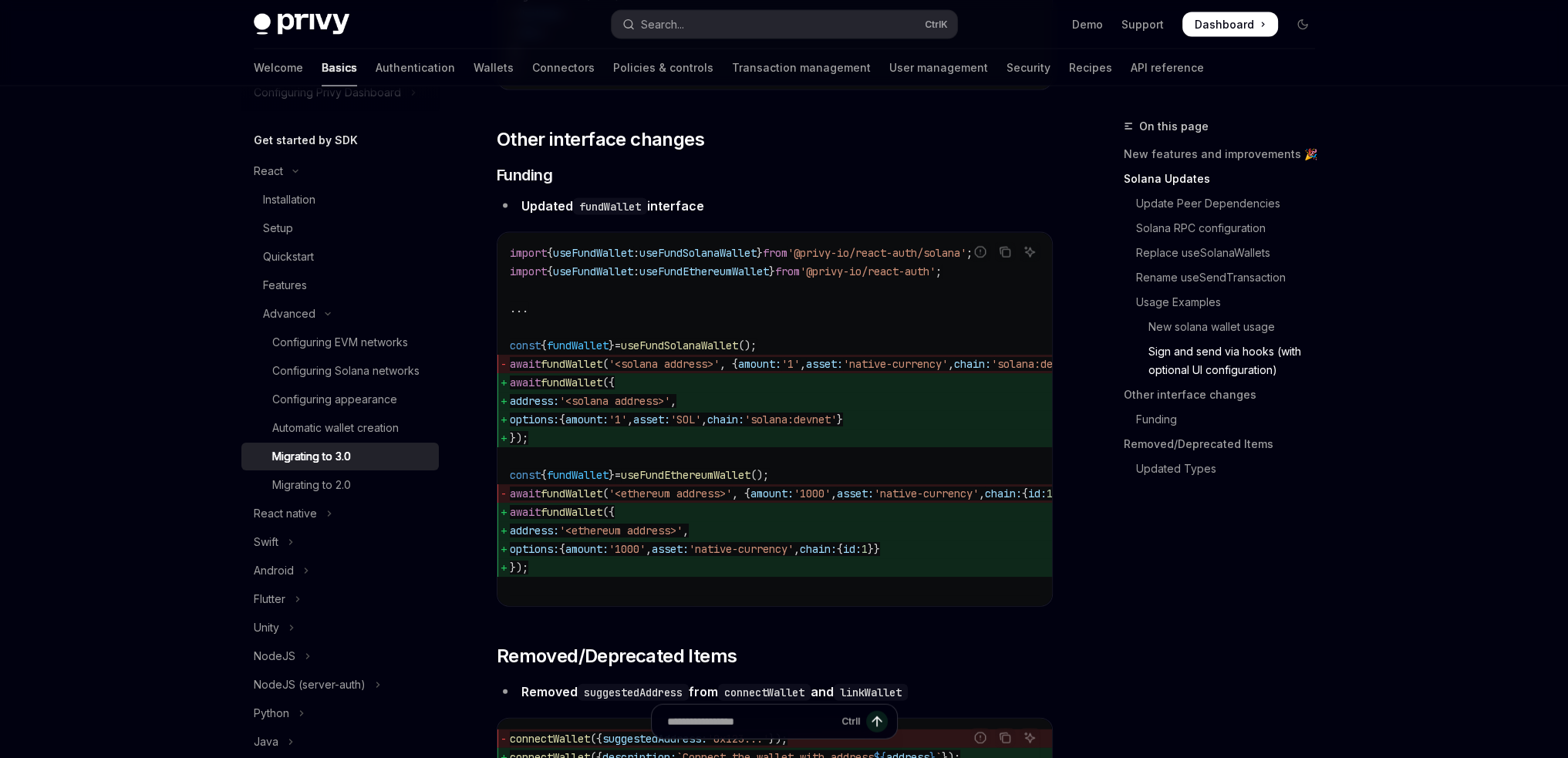
scroll to position [4560, 0]
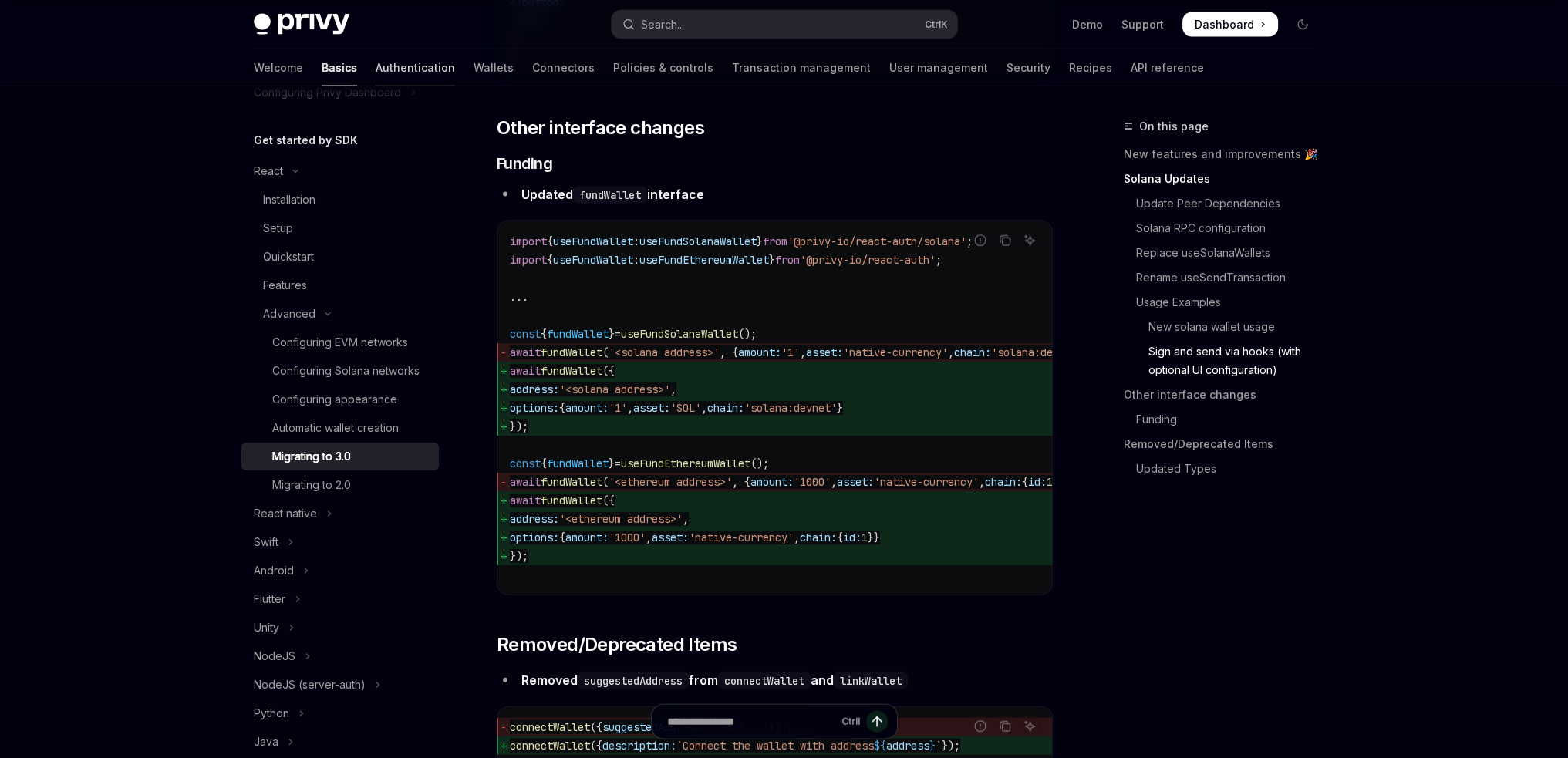
click at [376, 78] on link "Authentication" at bounding box center [415, 68] width 80 height 37
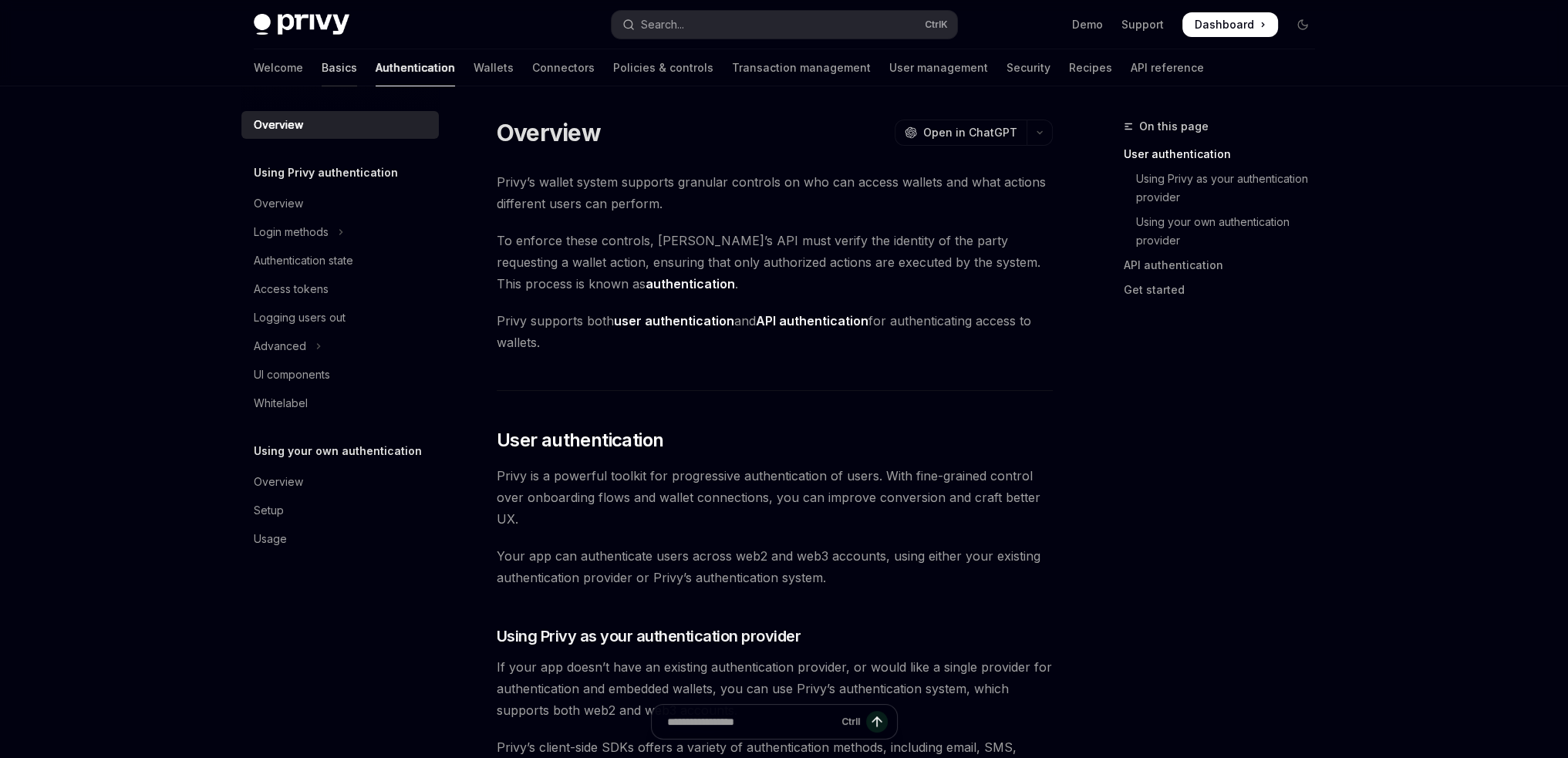
click at [321, 62] on link "Basics" at bounding box center [339, 68] width 36 height 37
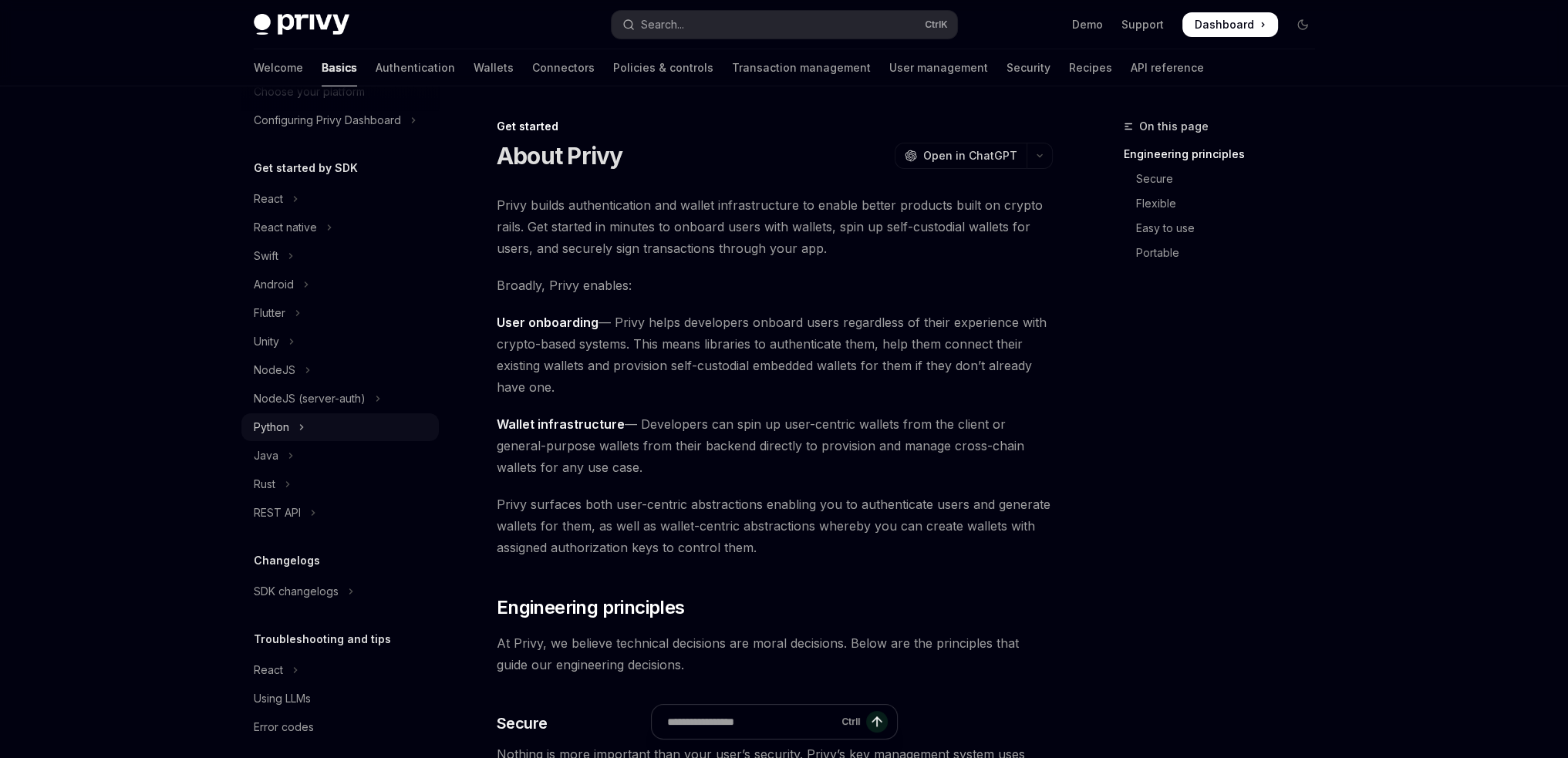
scroll to position [129, 0]
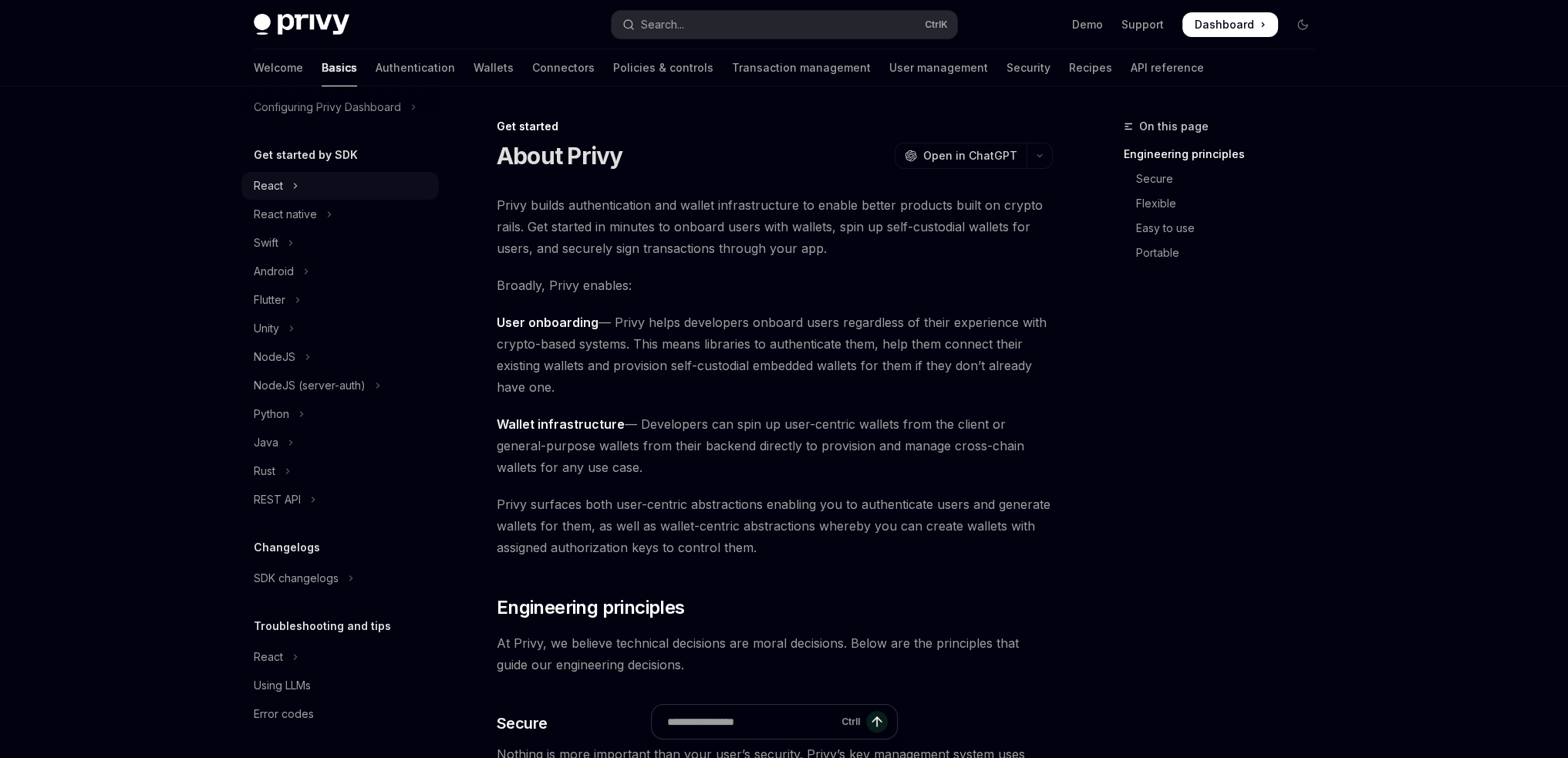
click at [356, 195] on button "React" at bounding box center [340, 186] width 198 height 28
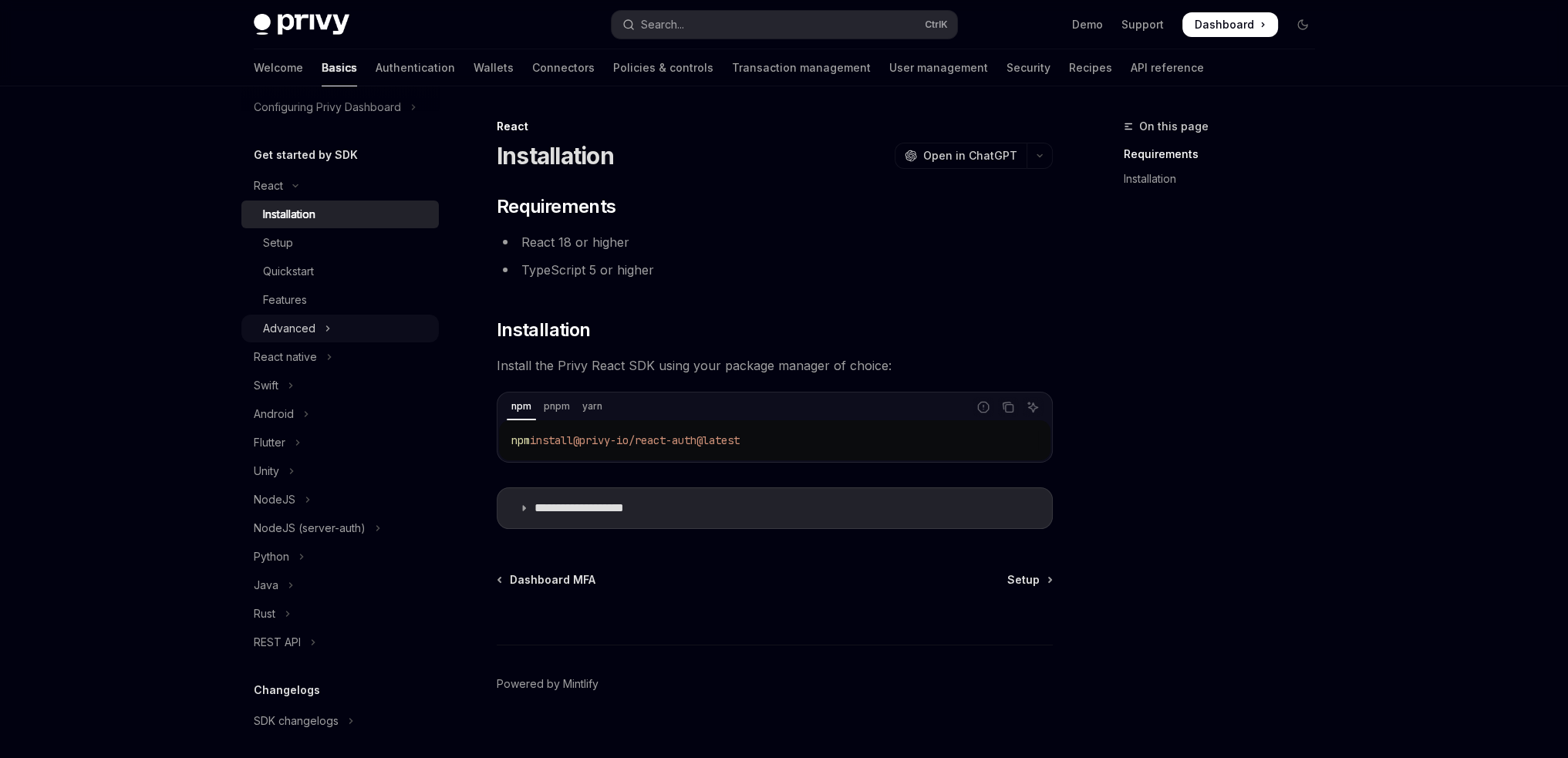
click at [341, 335] on button "Advanced" at bounding box center [340, 329] width 198 height 28
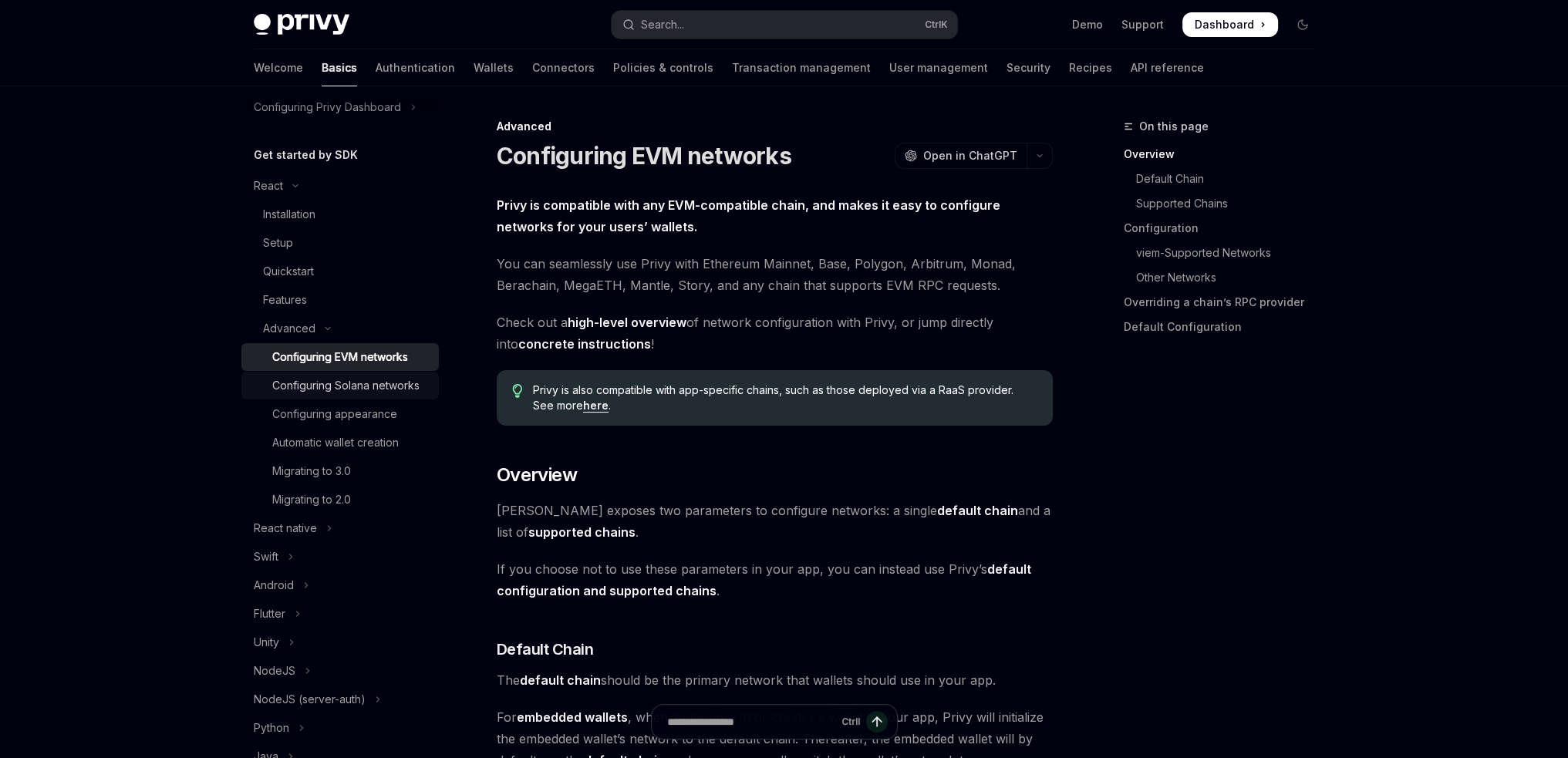
click at [336, 391] on div "Configuring Solana networks" at bounding box center [346, 386] width 147 height 19
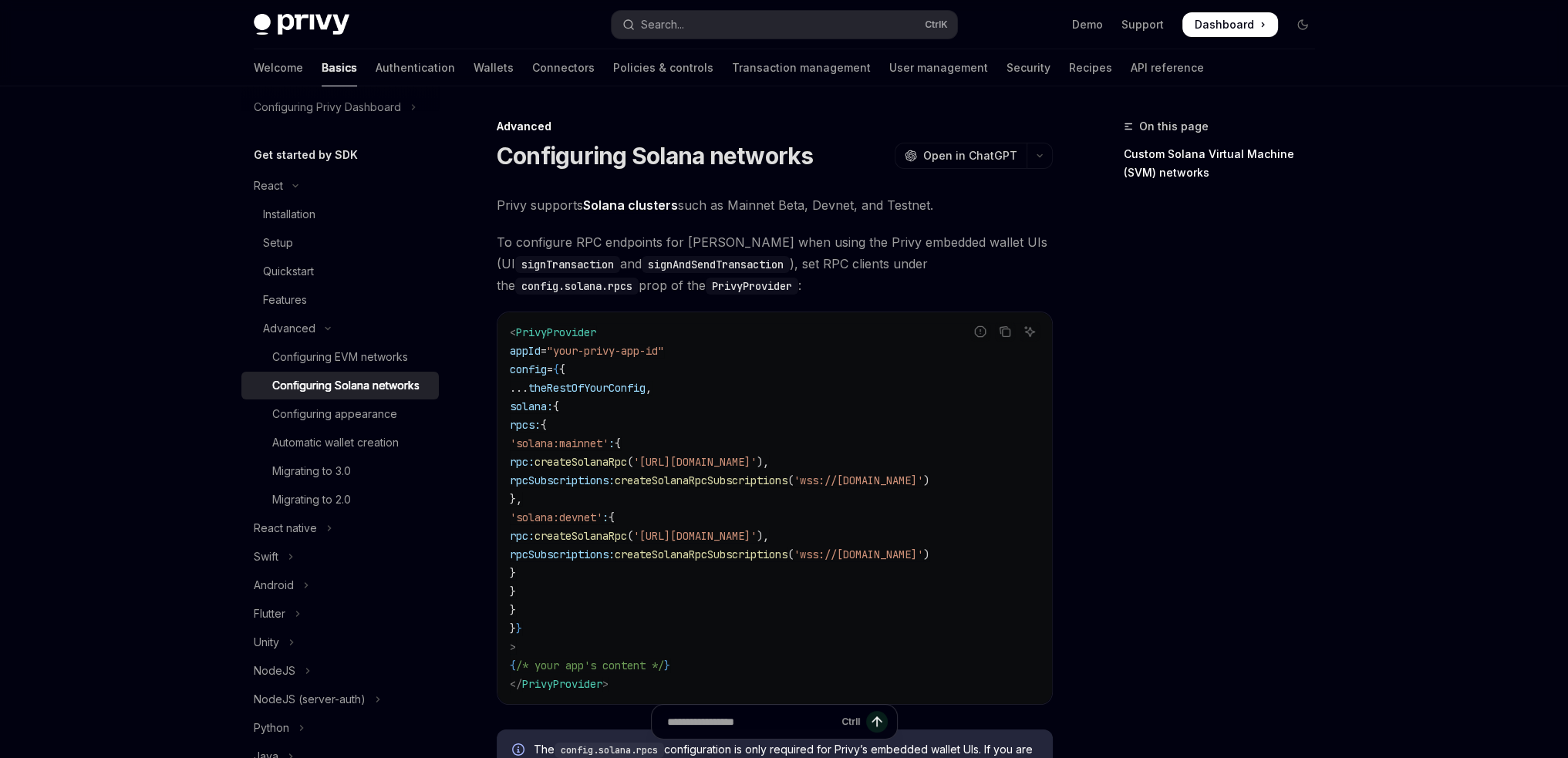
click at [631, 201] on link "Solana clusters" at bounding box center [629, 205] width 95 height 16
click at [359, 424] on div "Configuring appearance" at bounding box center [334, 414] width 125 height 19
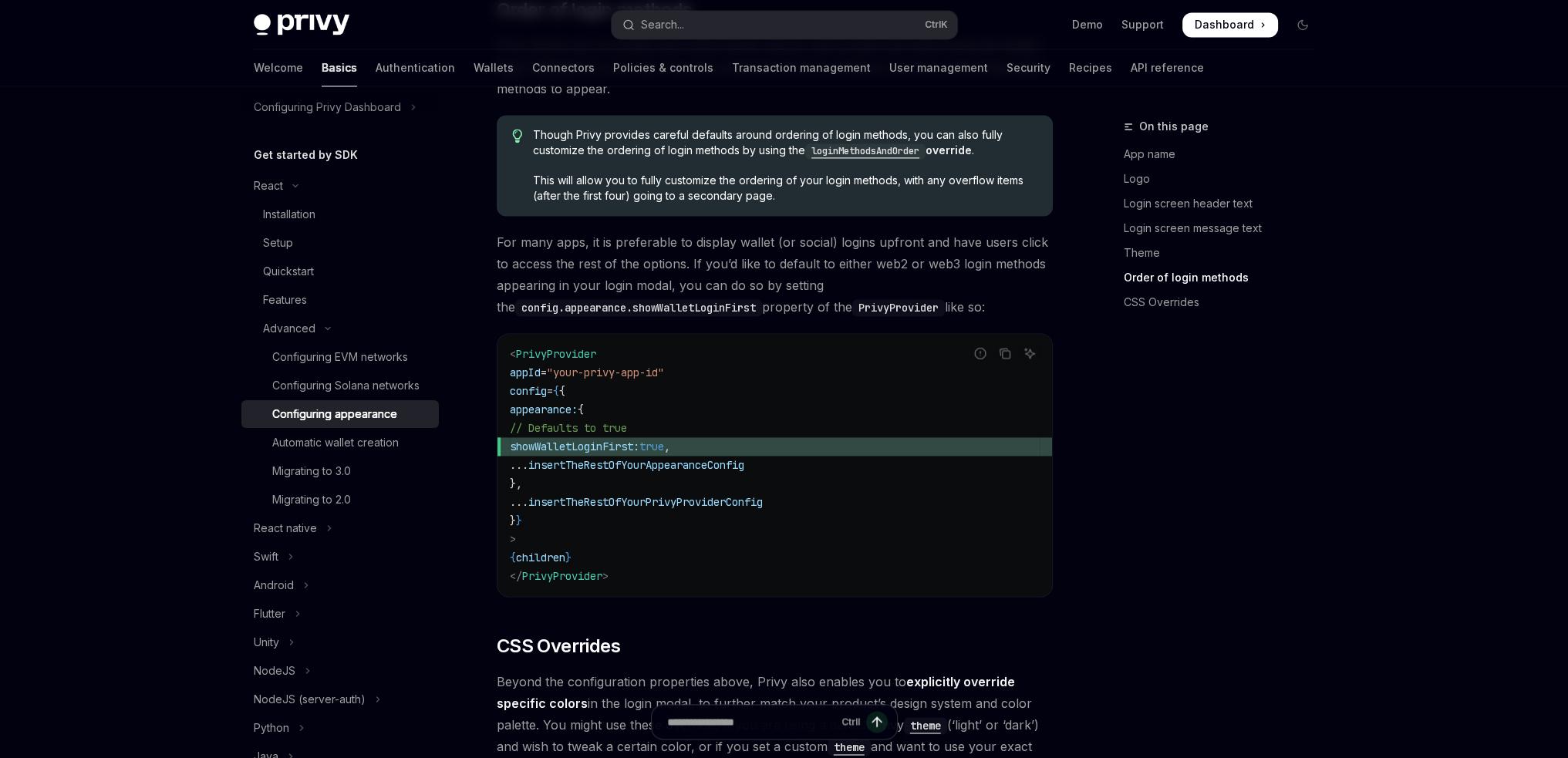
scroll to position [3317, 0]
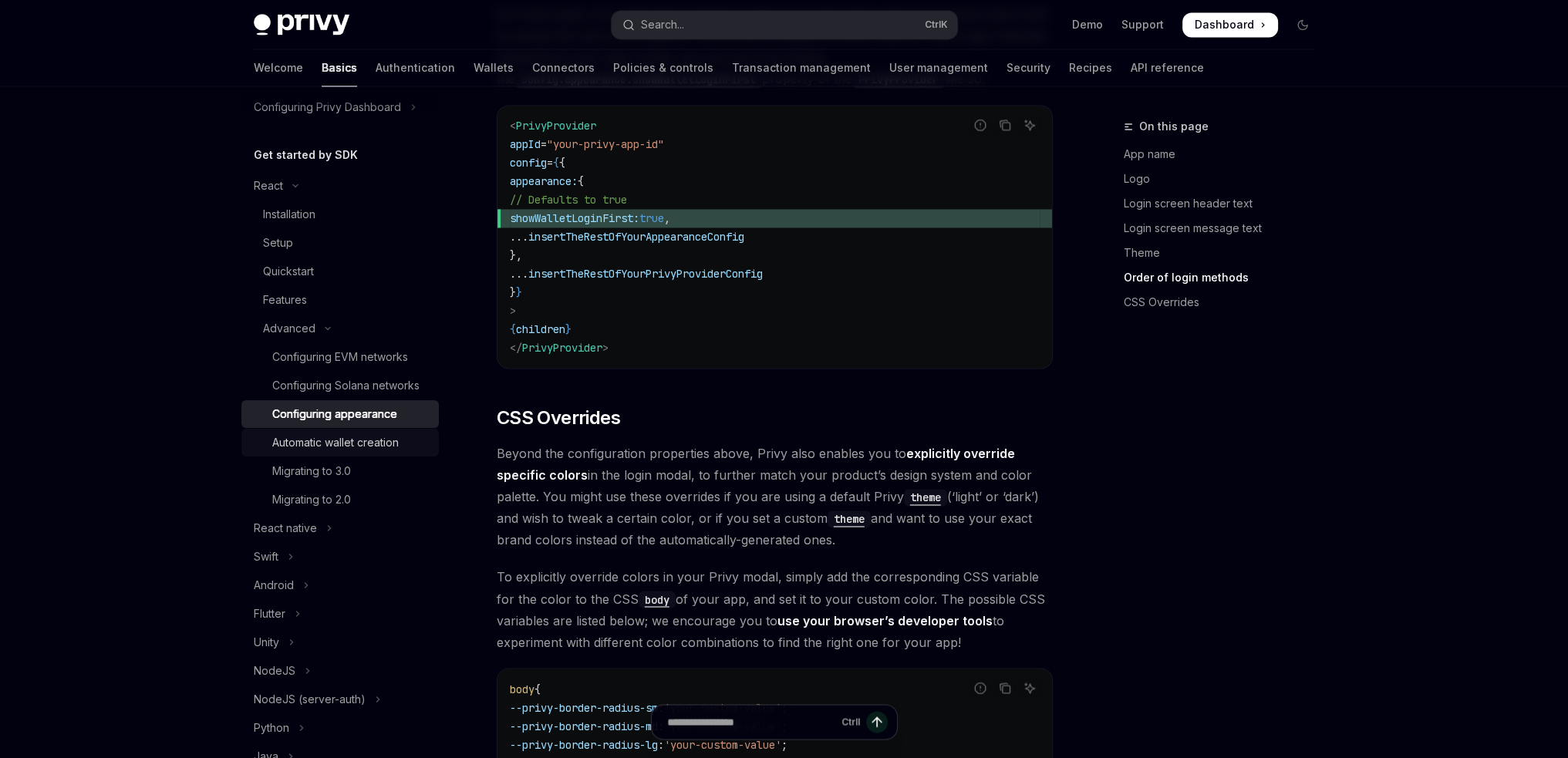
click at [351, 452] on div "Automatic wallet creation" at bounding box center [335, 443] width 126 height 19
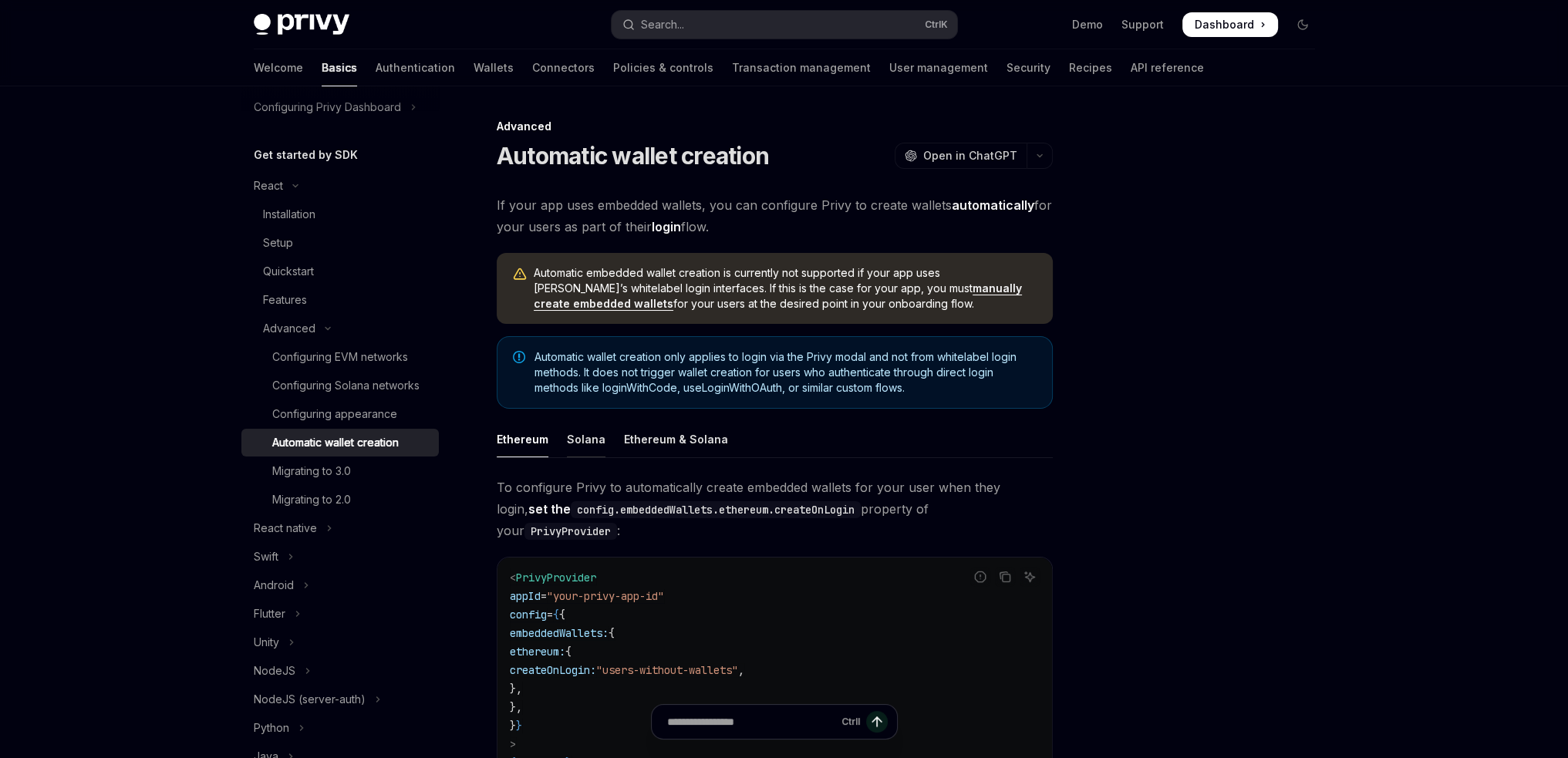
click at [585, 428] on div "Solana" at bounding box center [585, 438] width 38 height 37
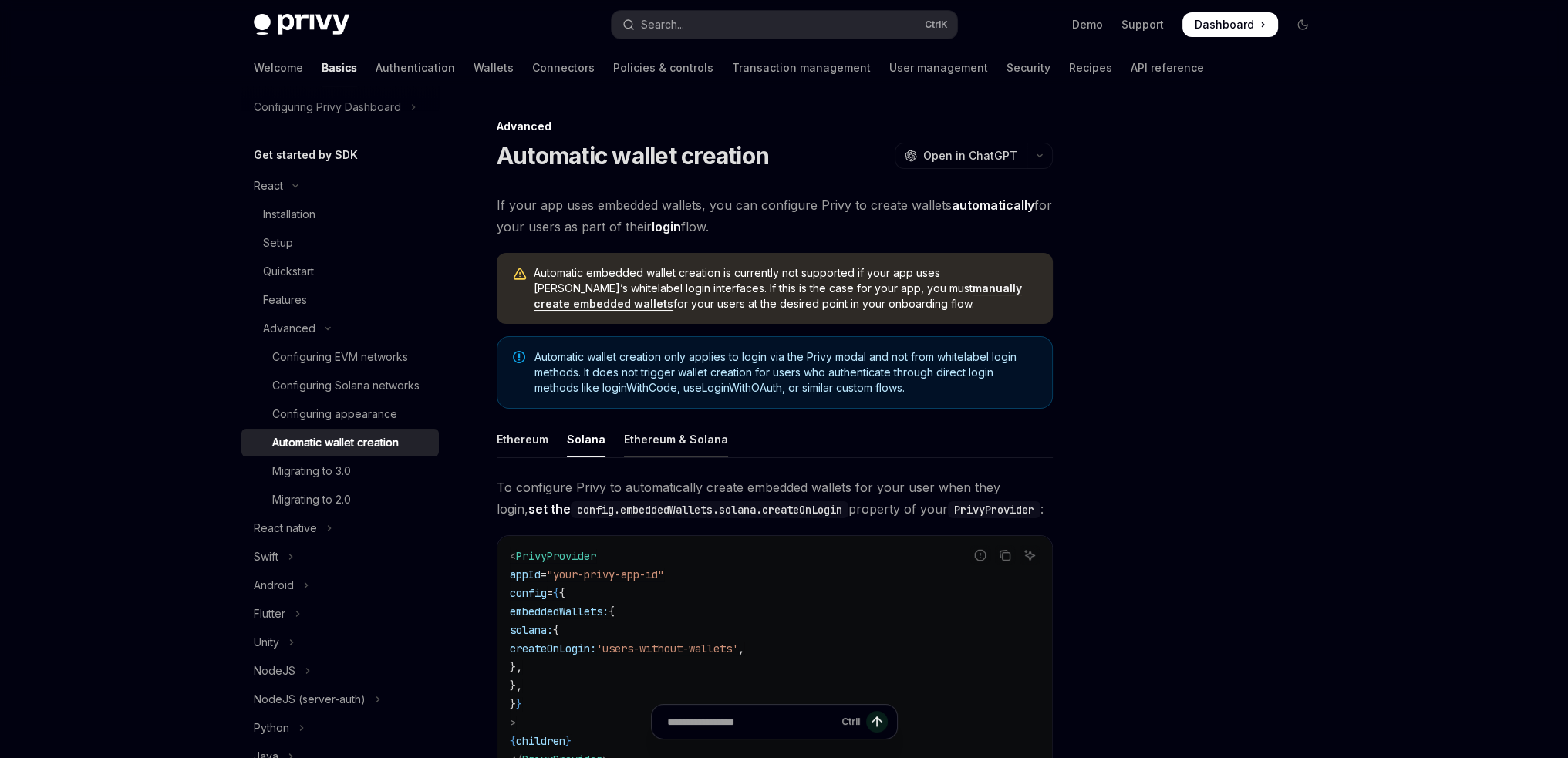
click at [700, 438] on div "Ethereum & Solana" at bounding box center [675, 438] width 104 height 37
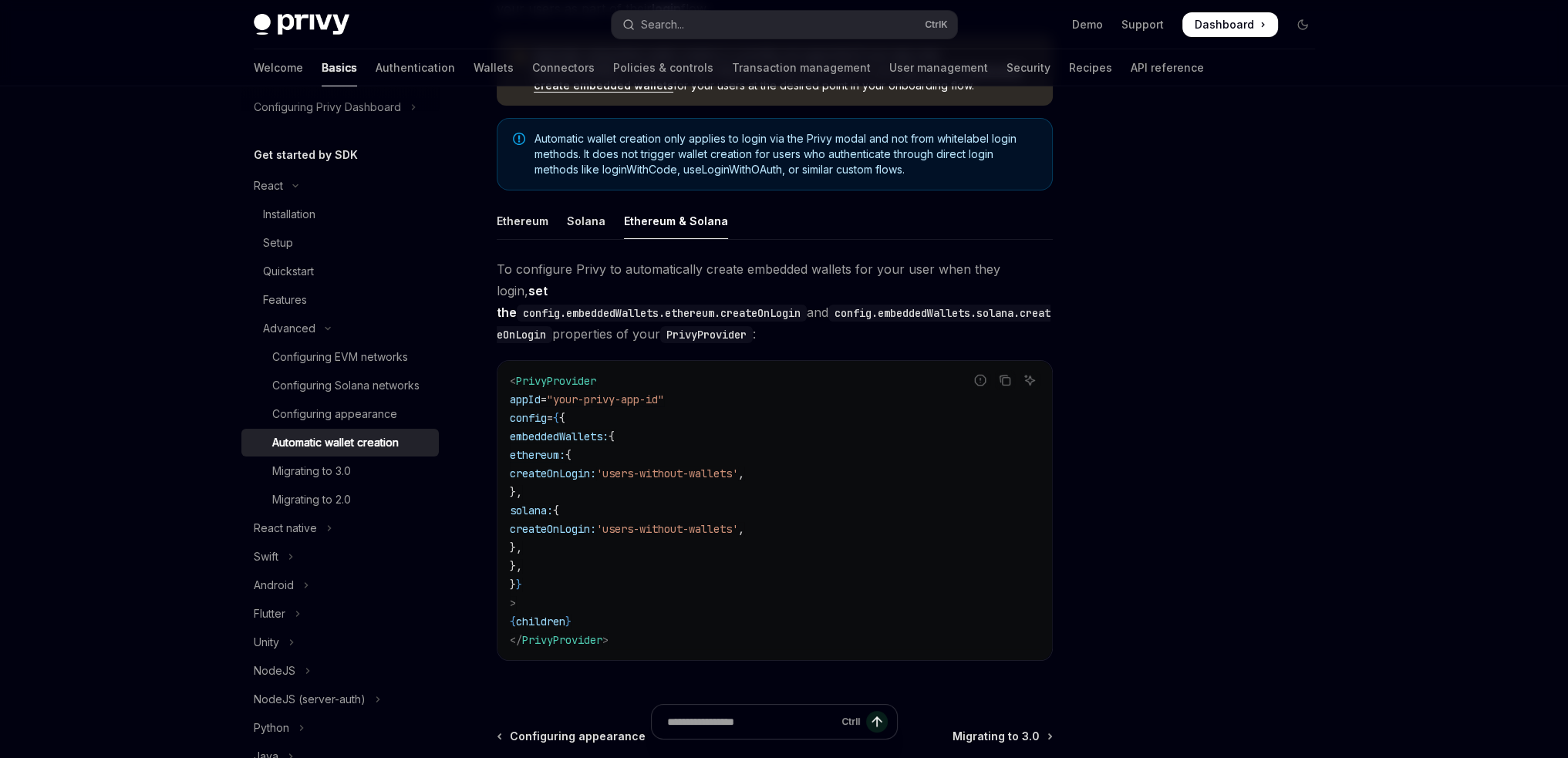
scroll to position [308, 0]
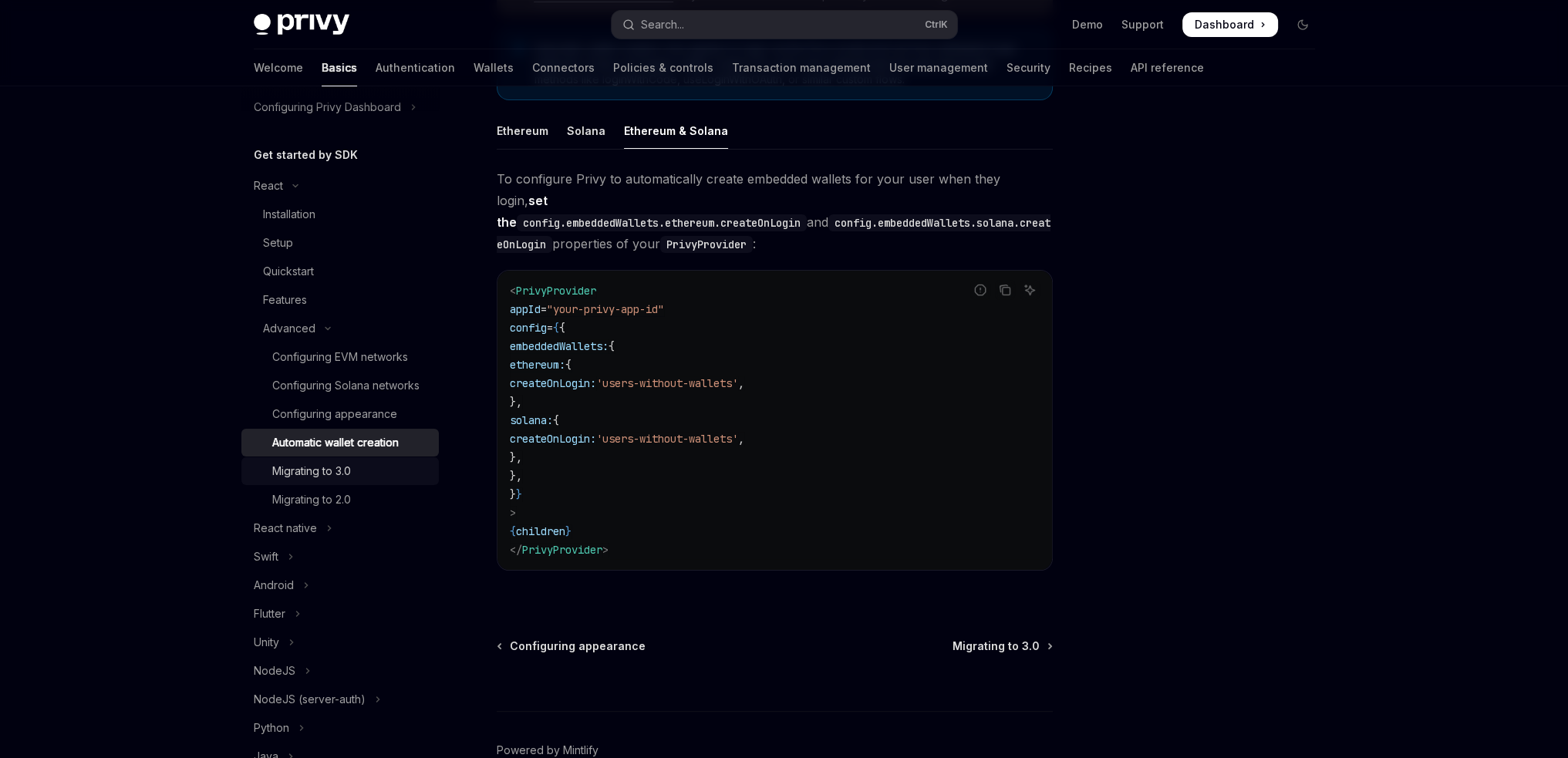
click at [382, 481] on div "Migrating to 3.0" at bounding box center [351, 471] width 157 height 19
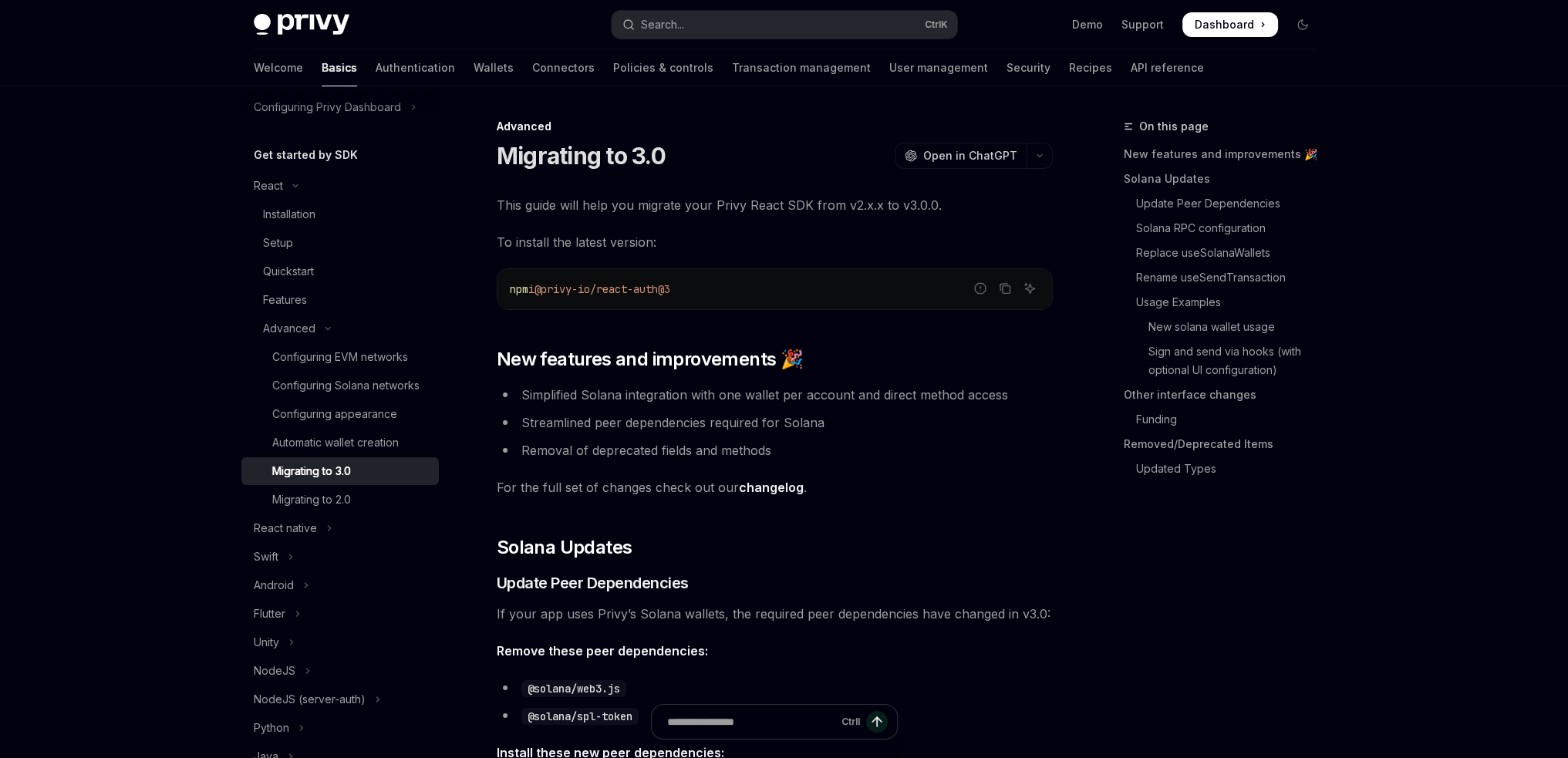
type textarea "*"
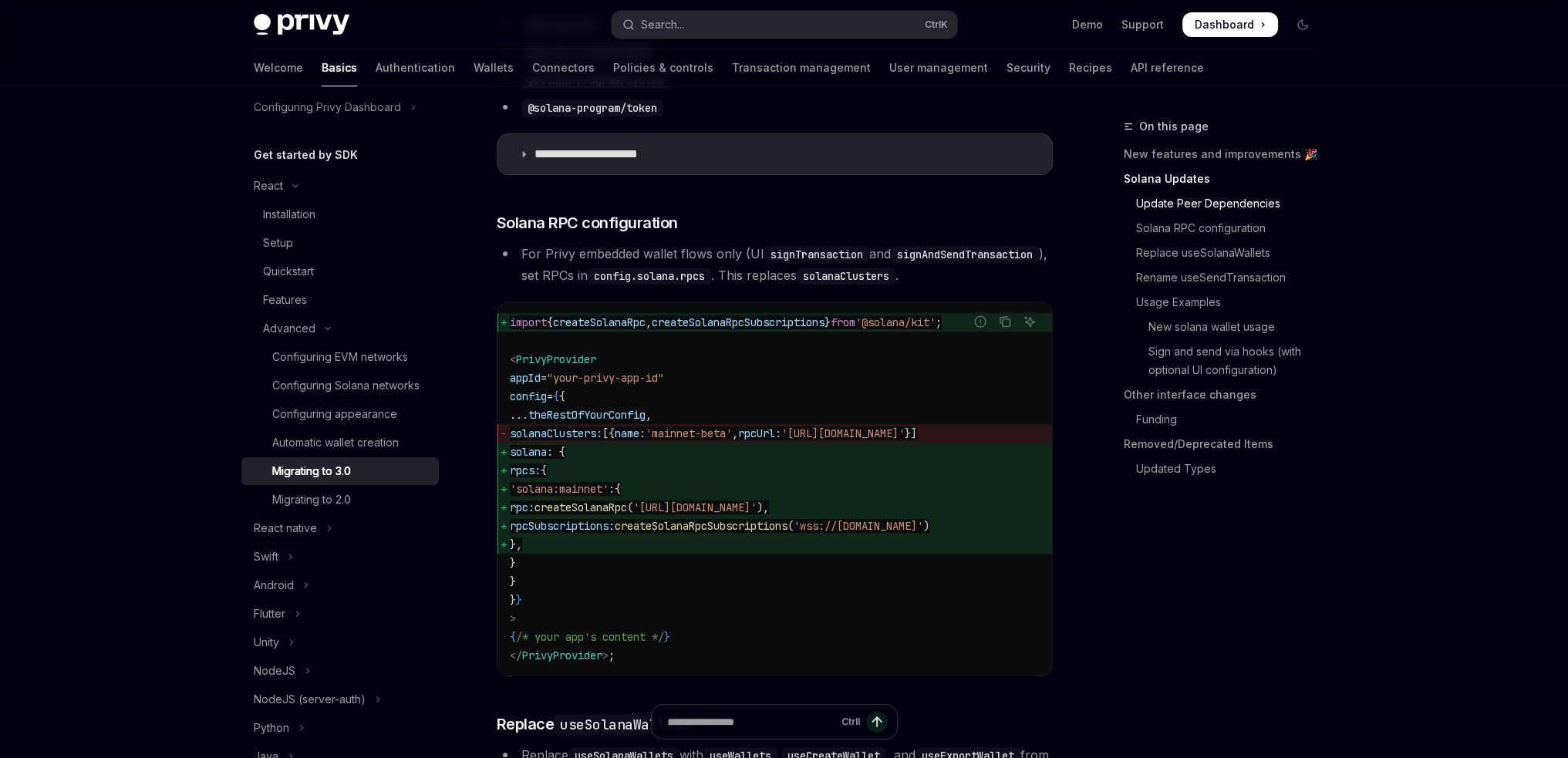
scroll to position [771, 0]
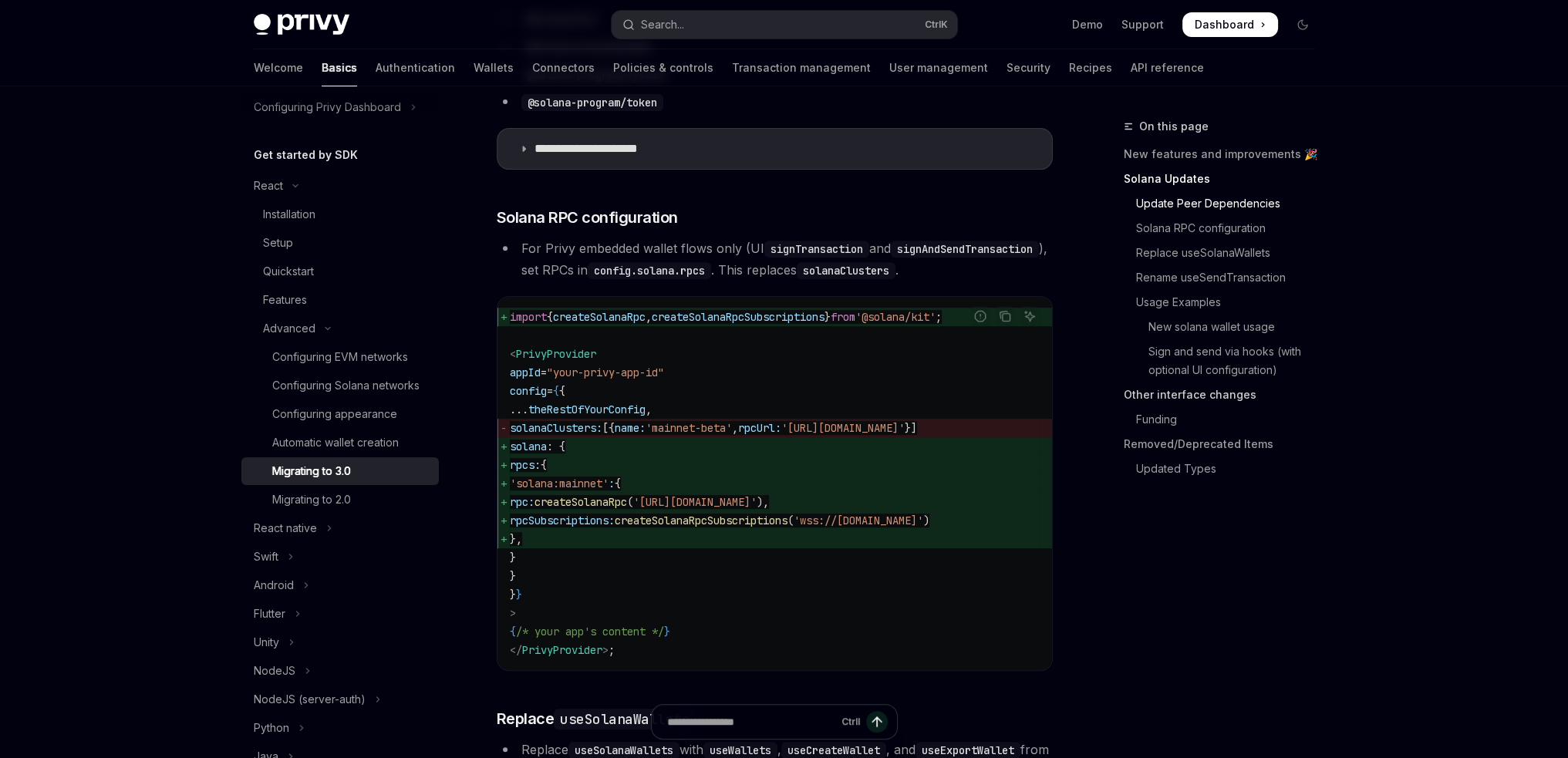
click at [1184, 391] on link "Other interface changes" at bounding box center [1224, 394] width 203 height 24
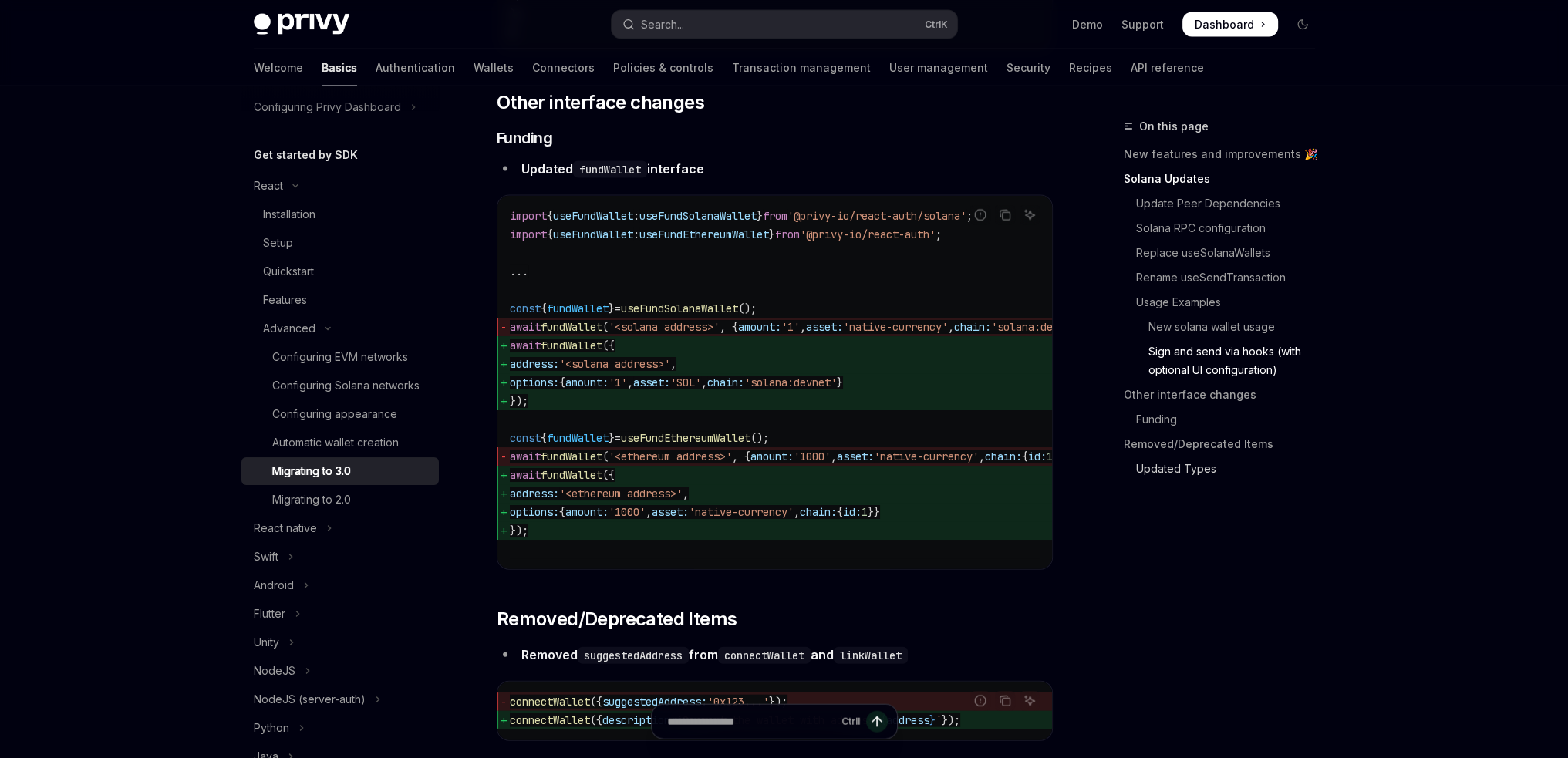
click at [1160, 460] on link "Updated Types" at bounding box center [1224, 468] width 203 height 24
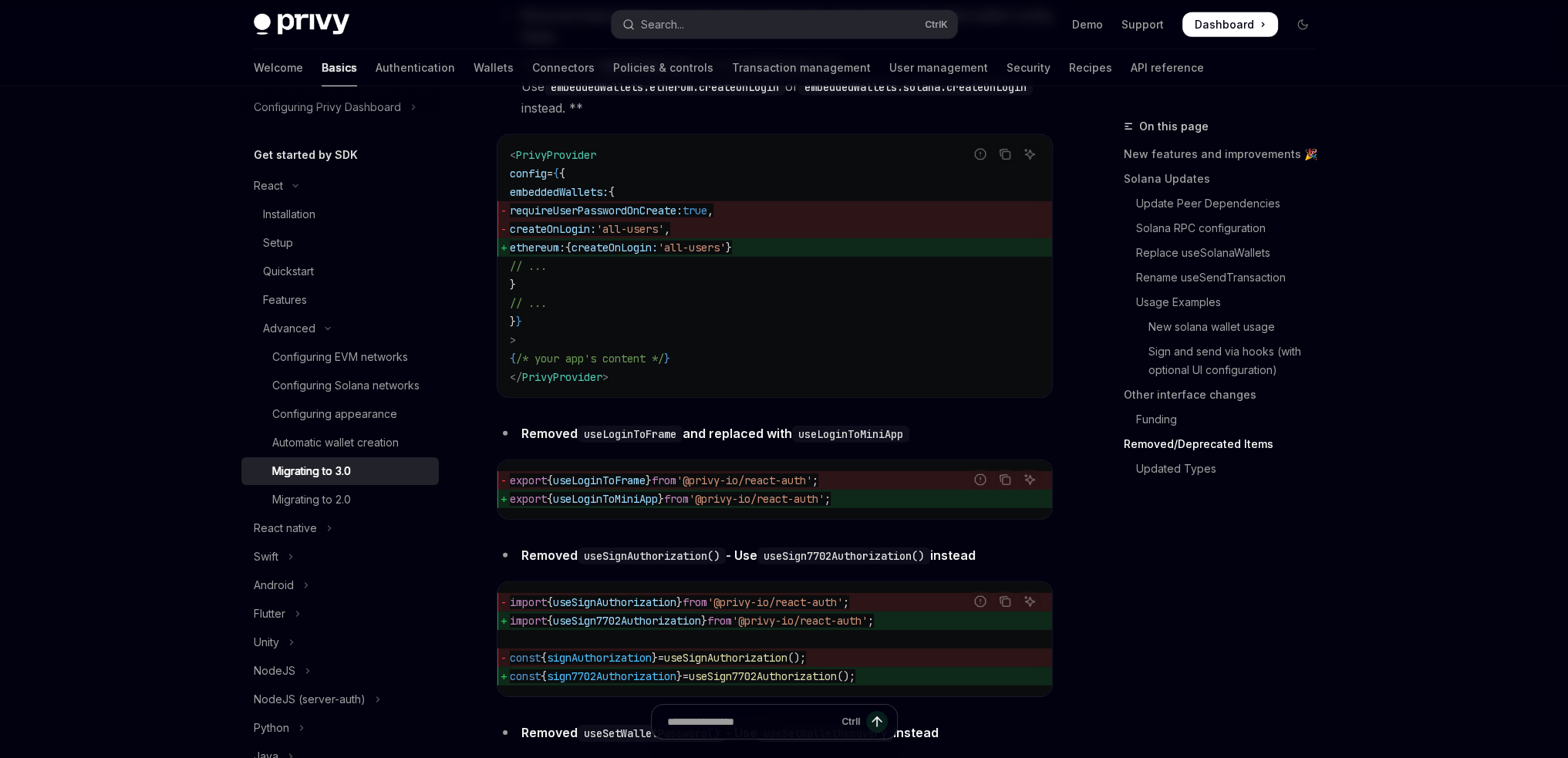
scroll to position [6223, 0]
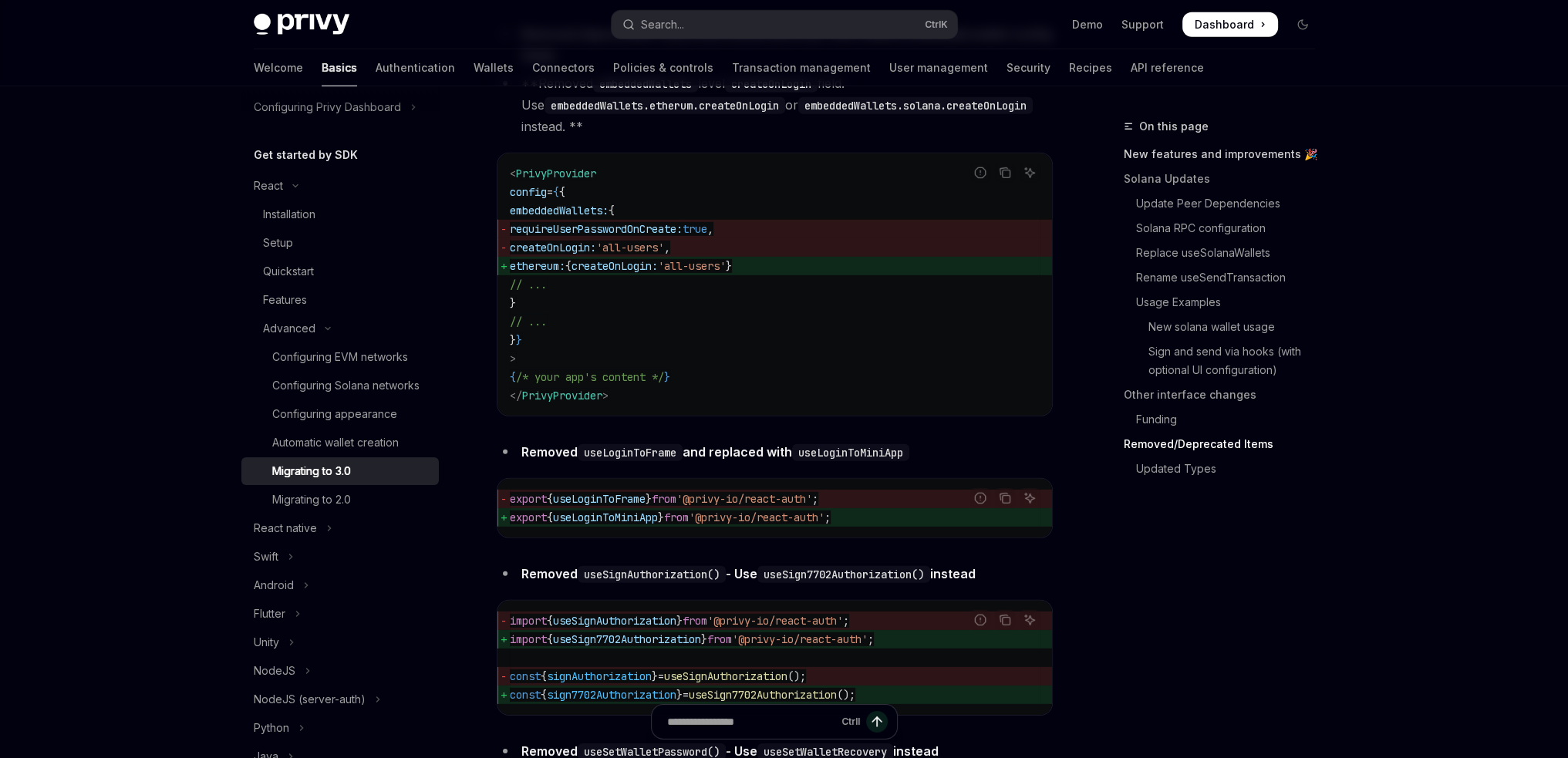
click at [1168, 159] on link "New features and improvements 🎉" at bounding box center [1224, 154] width 203 height 24
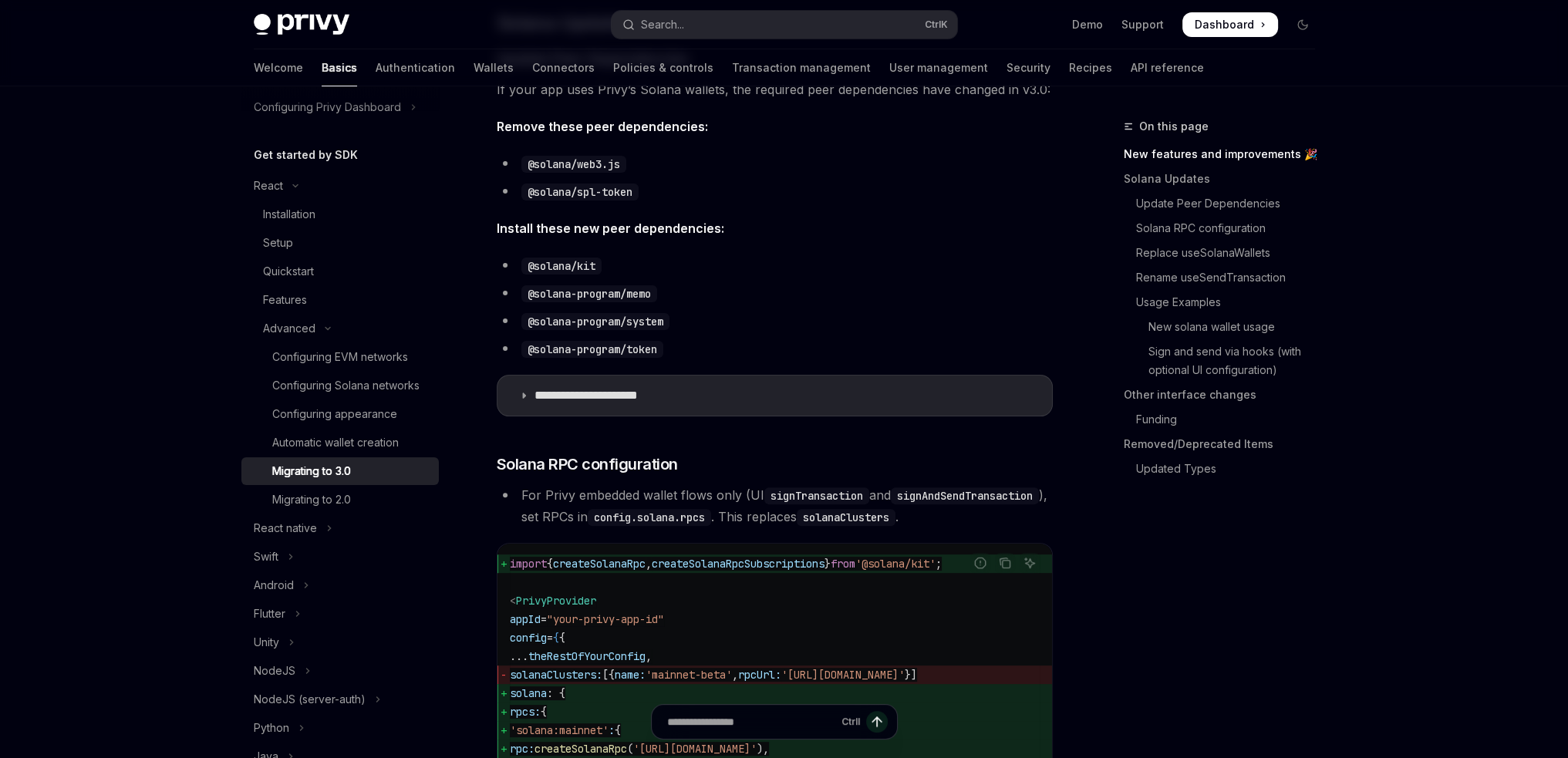
scroll to position [615, 0]
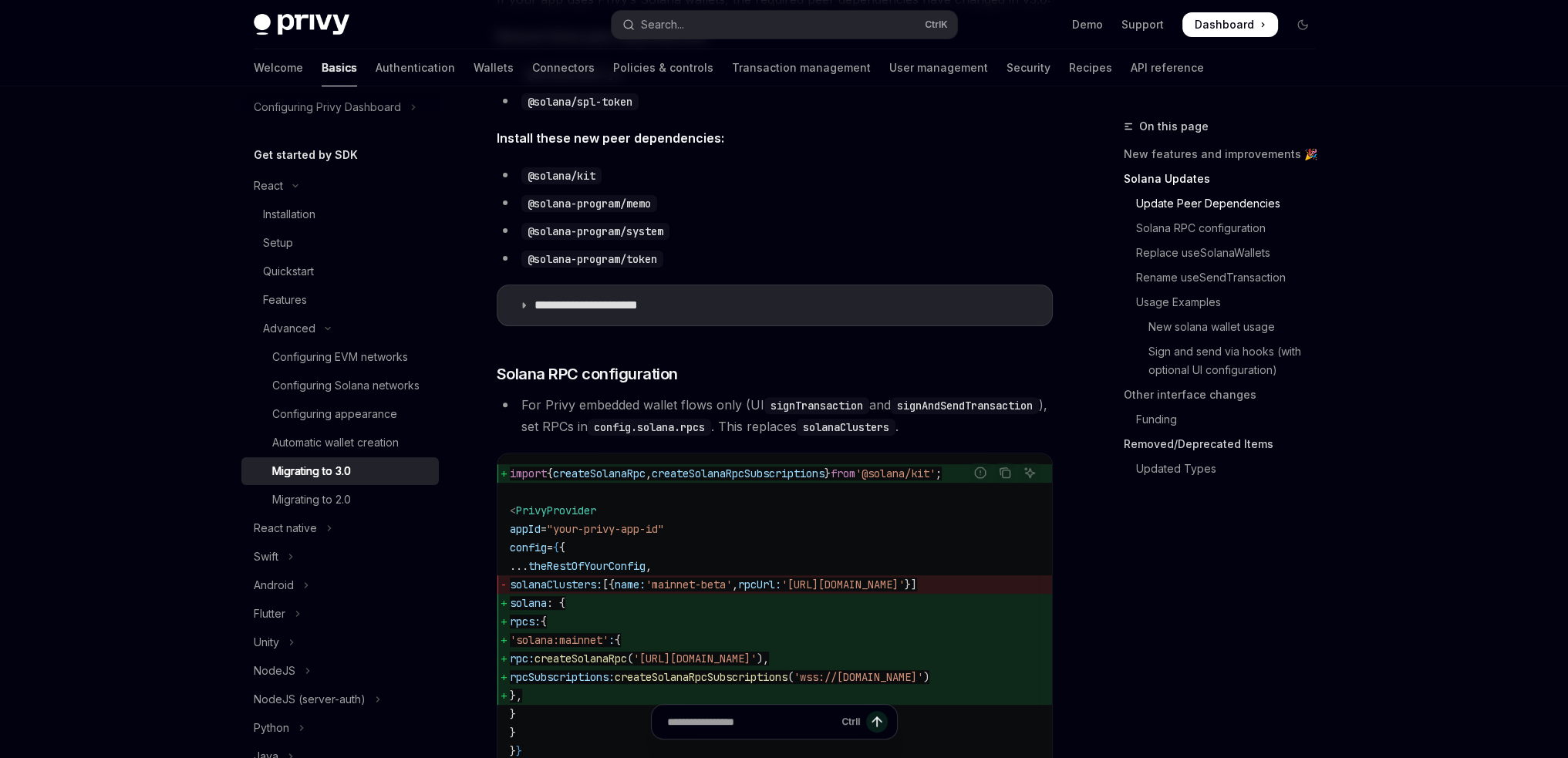
click at [1157, 440] on link "Removed/Deprecated Items" at bounding box center [1224, 444] width 203 height 24
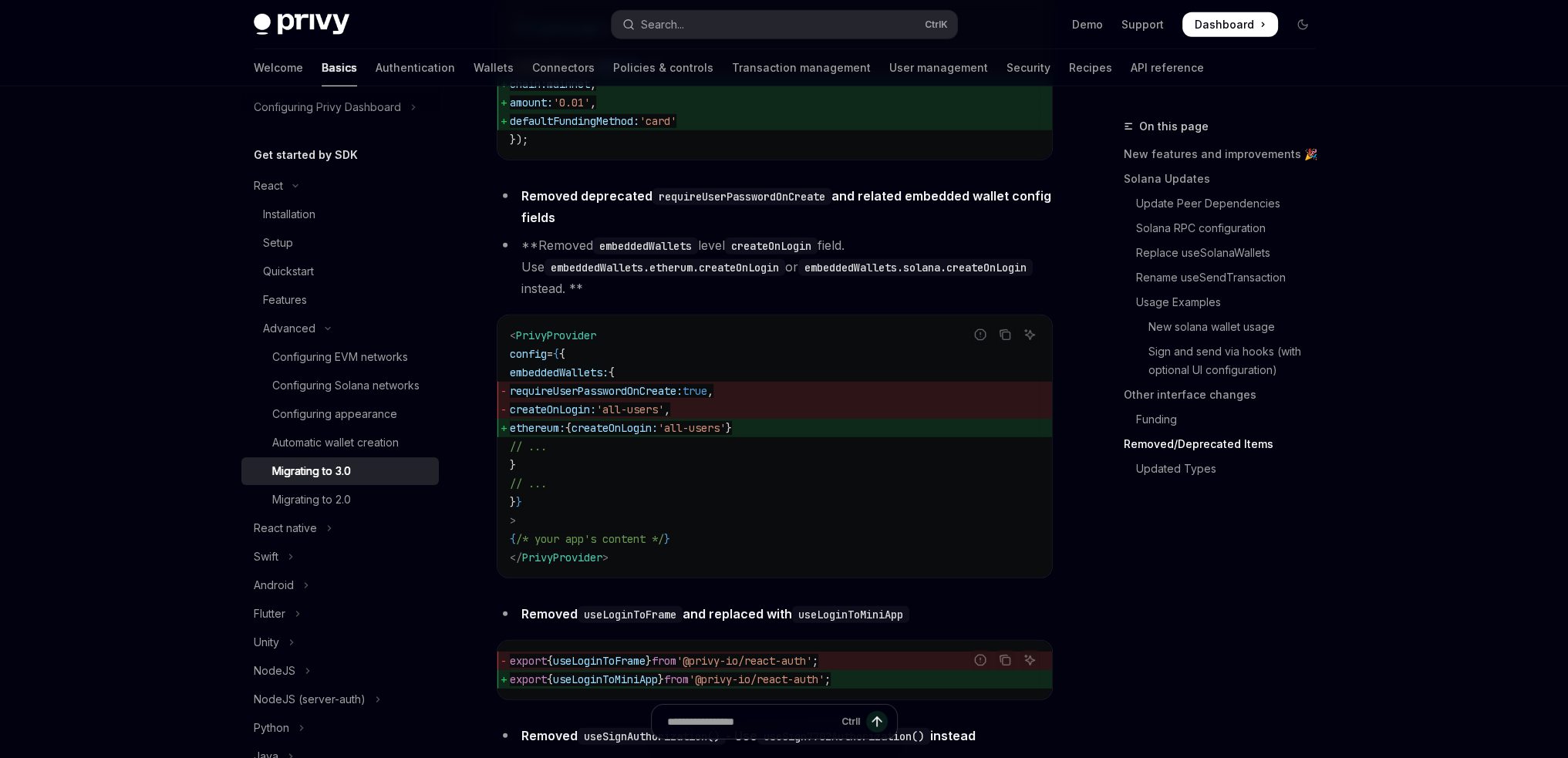
scroll to position [6128, 0]
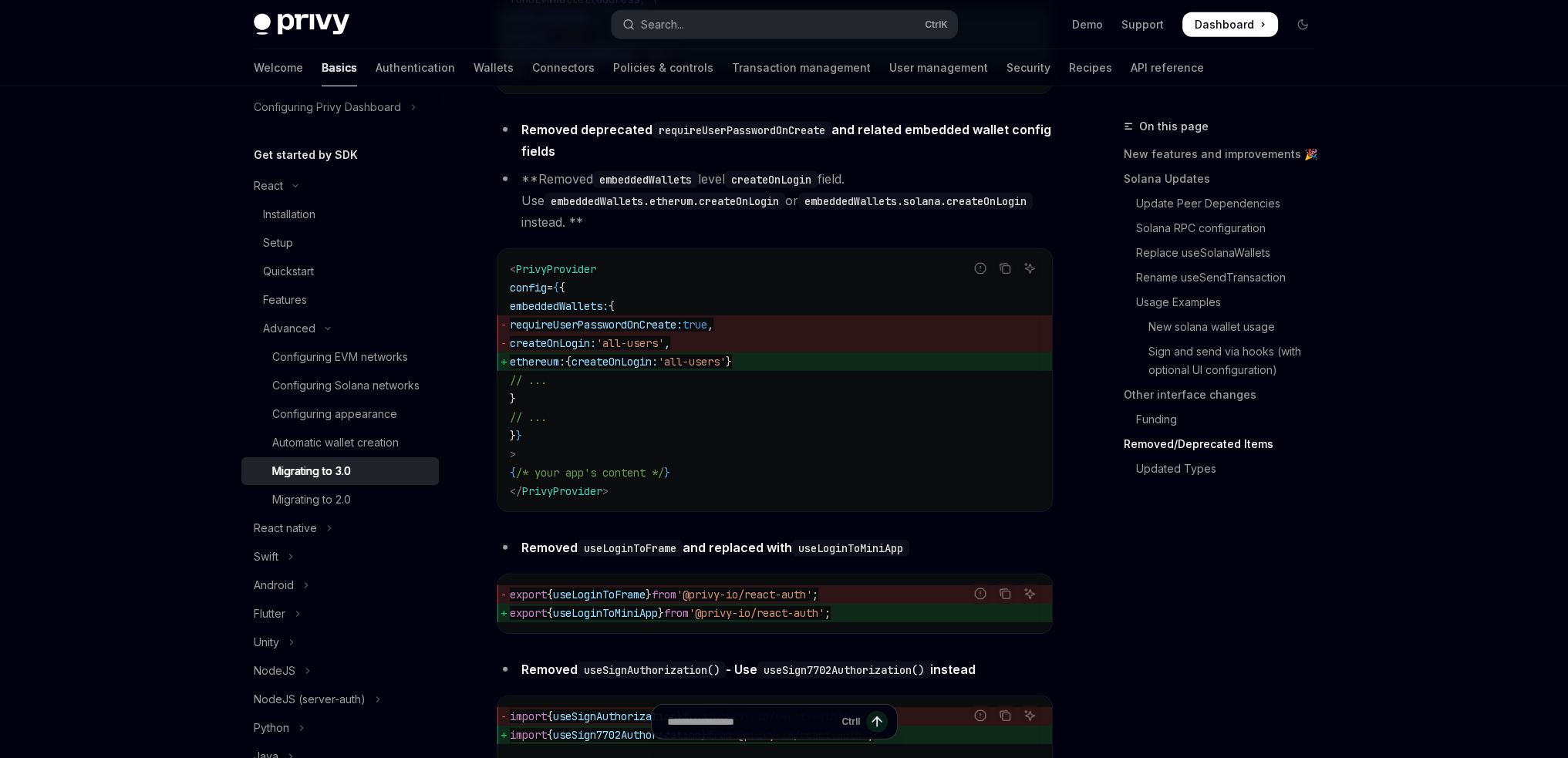
drag, startPoint x: 545, startPoint y: 409, endPoint x: 818, endPoint y: 403, distance: 273.1
click at [818, 371] on span "ethereum: { createOnLogin: 'all-users' }" at bounding box center [775, 362] width 530 height 19
copy span "ethereum: { createOnLogin: 'all-users' }"
